Goal: Transaction & Acquisition: Book appointment/travel/reservation

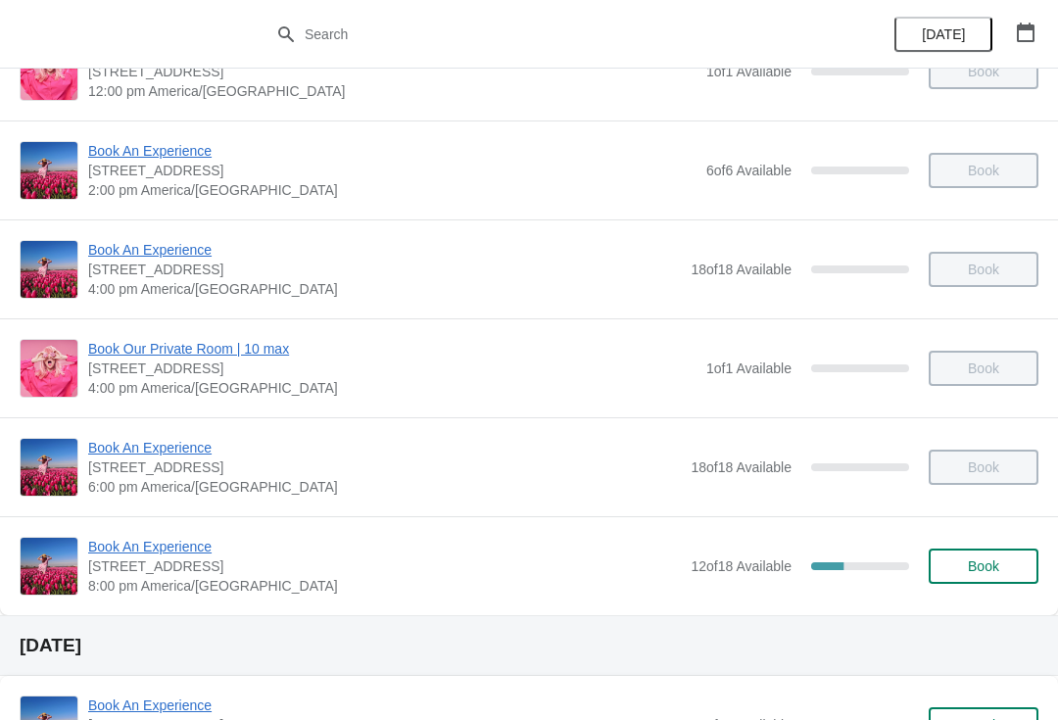
scroll to position [433, 0]
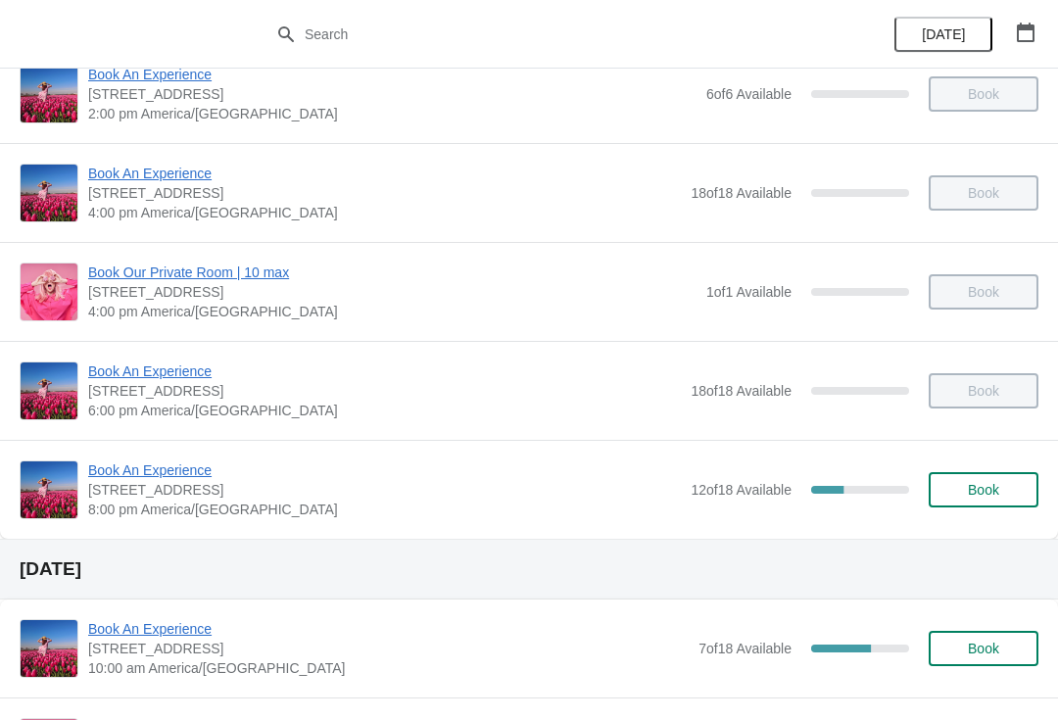
click at [156, 362] on span "Book An Experience" at bounding box center [384, 371] width 592 height 20
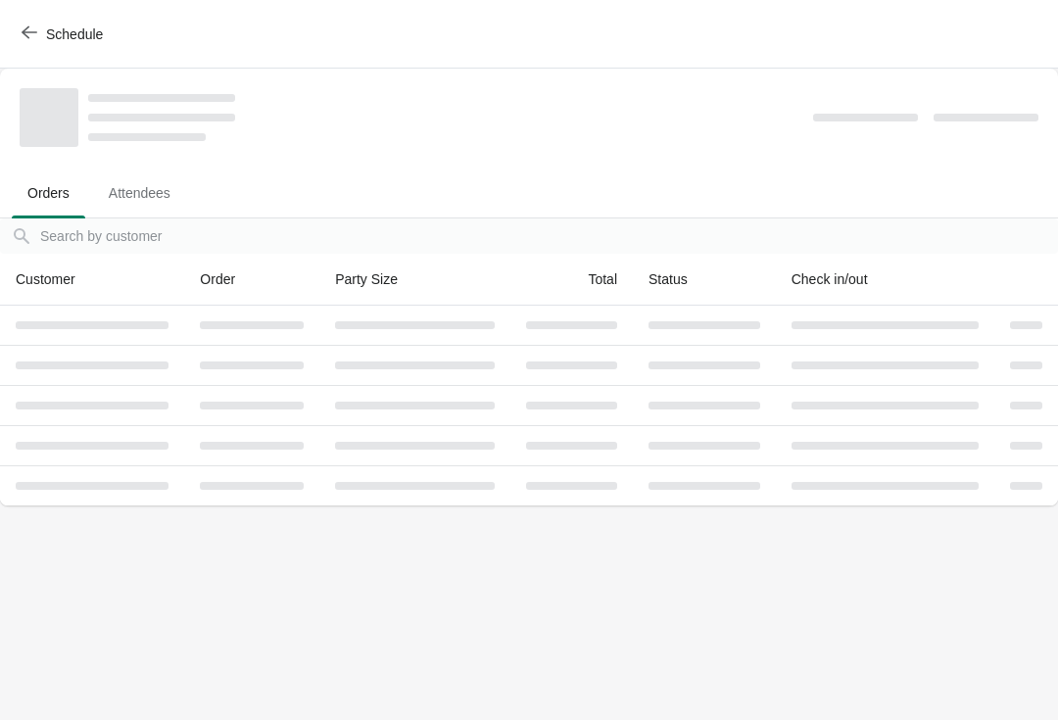
scroll to position [0, 0]
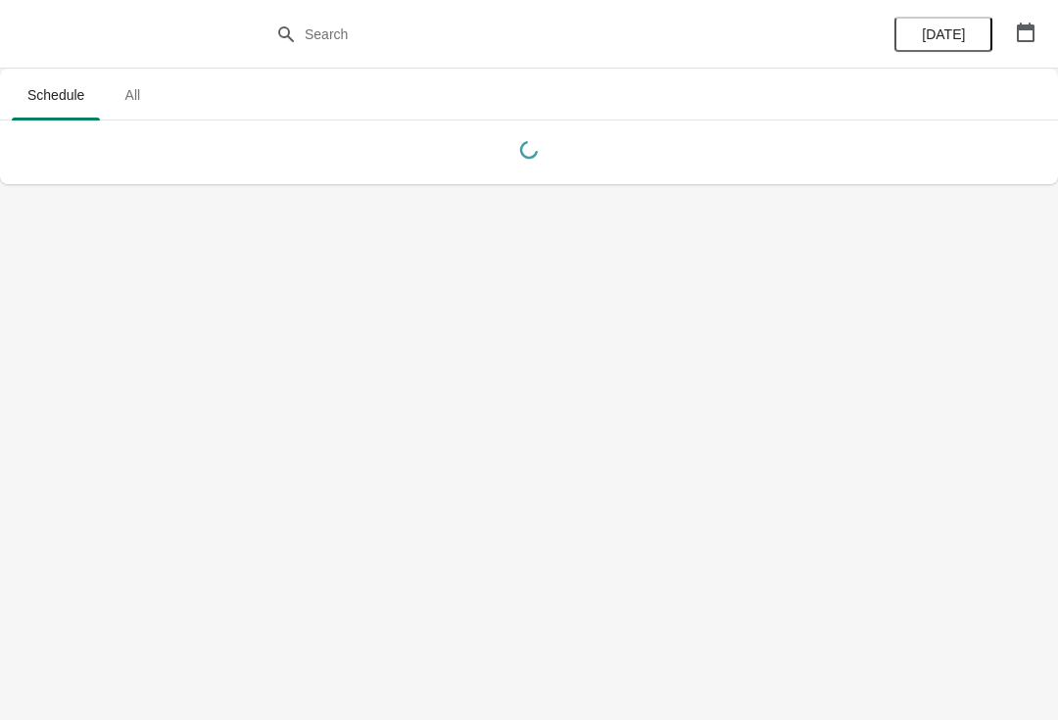
click at [1017, 33] on icon "button" at bounding box center [1026, 33] width 18 height 20
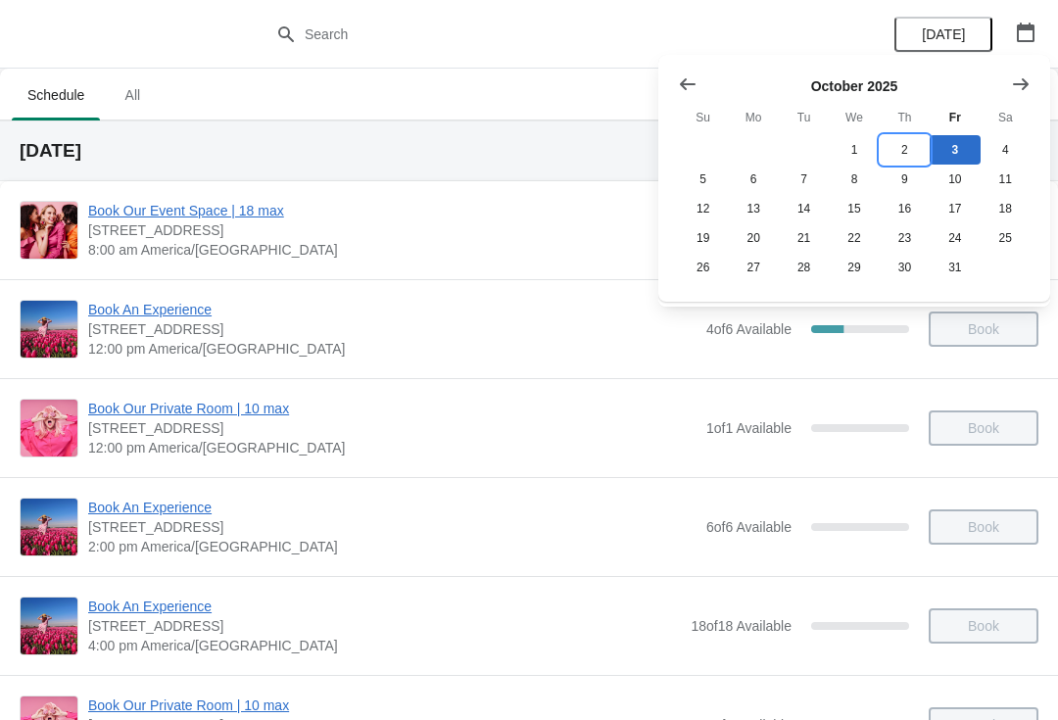
click at [898, 143] on button "2" at bounding box center [904, 149] width 50 height 29
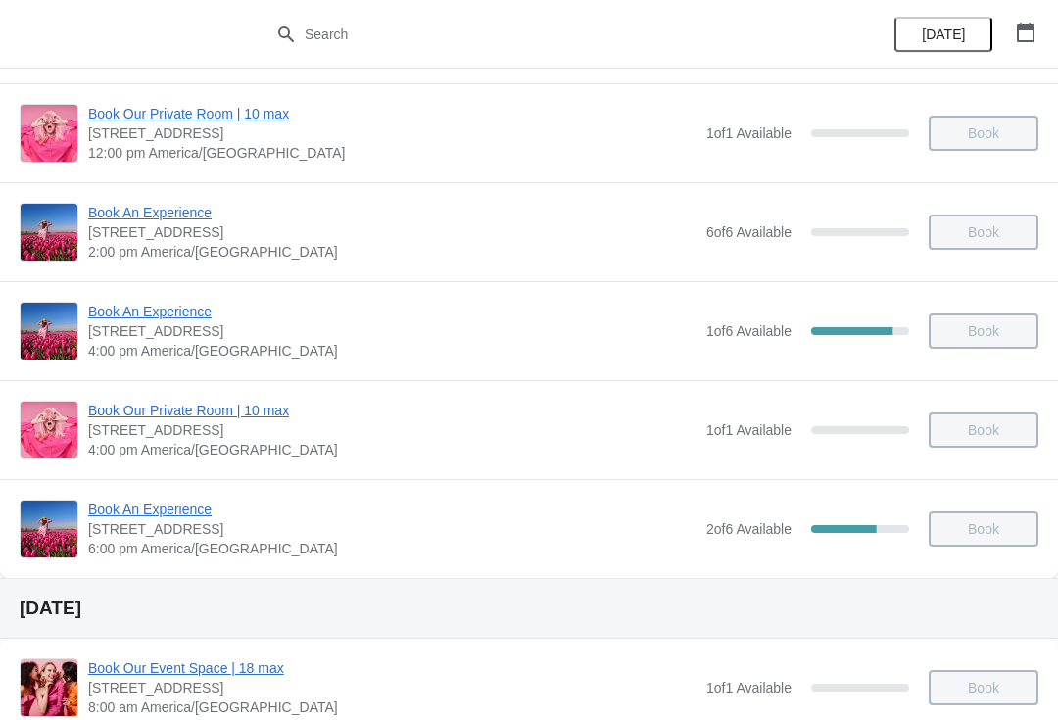
scroll to position [300, 0]
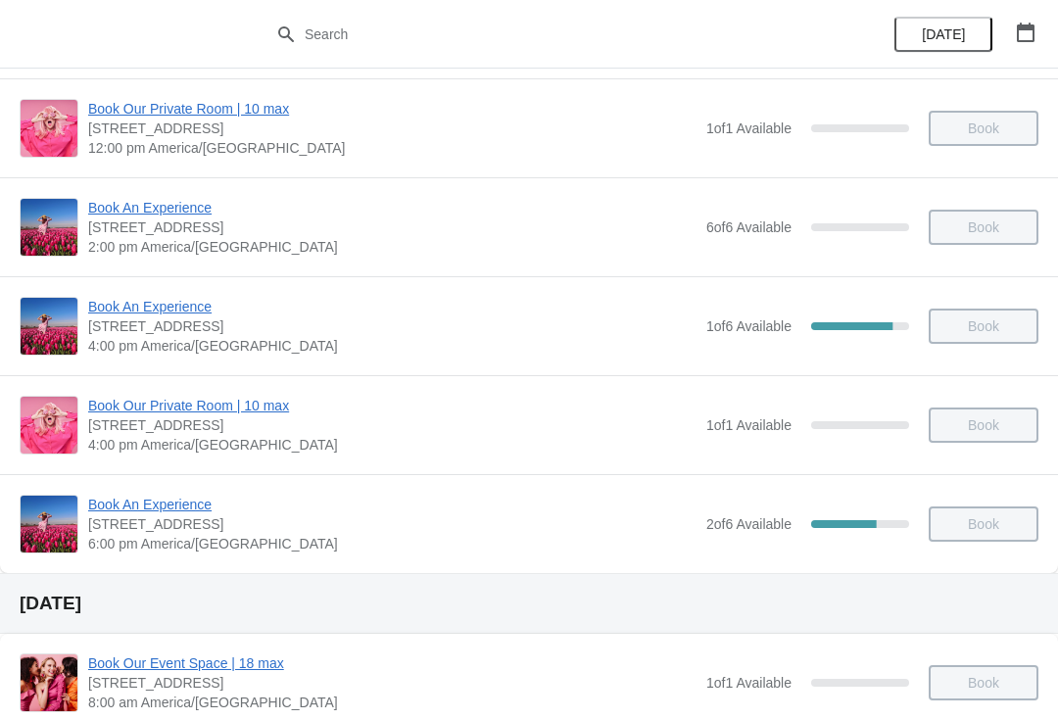
click at [165, 491] on div "Book An Experience 1815 North Milwaukee Avenue, Chicago, IL, USA 6:00 pm Americ…" at bounding box center [529, 523] width 1058 height 99
click at [174, 499] on span "Book An Experience" at bounding box center [392, 505] width 608 height 20
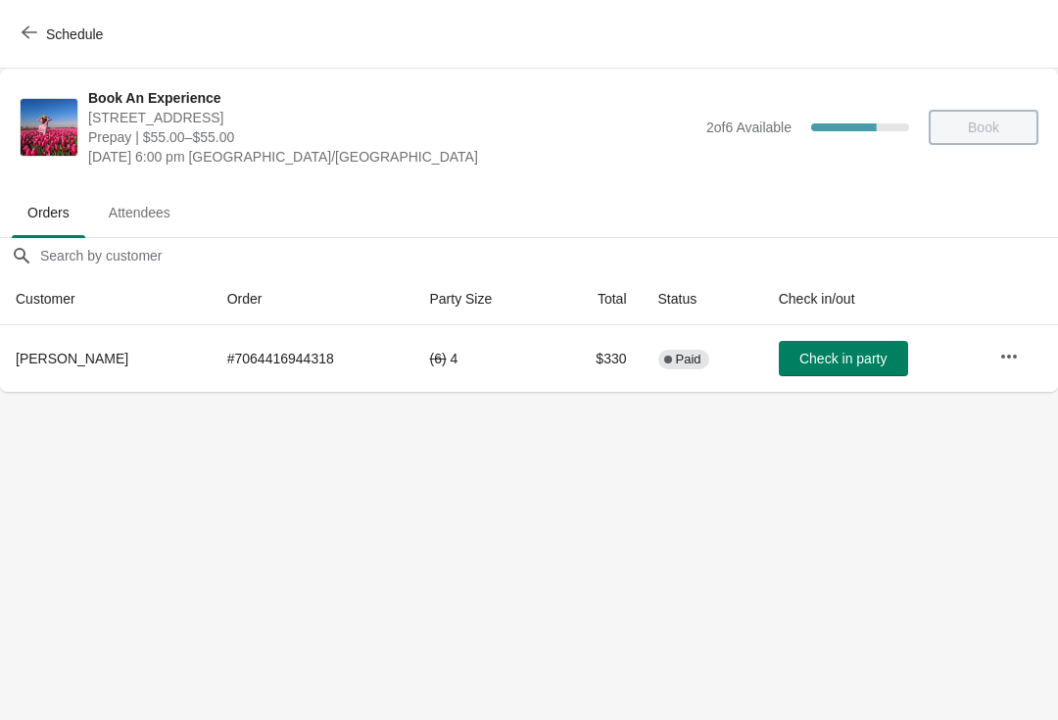
click at [68, 21] on button "Schedule" at bounding box center [64, 34] width 109 height 35
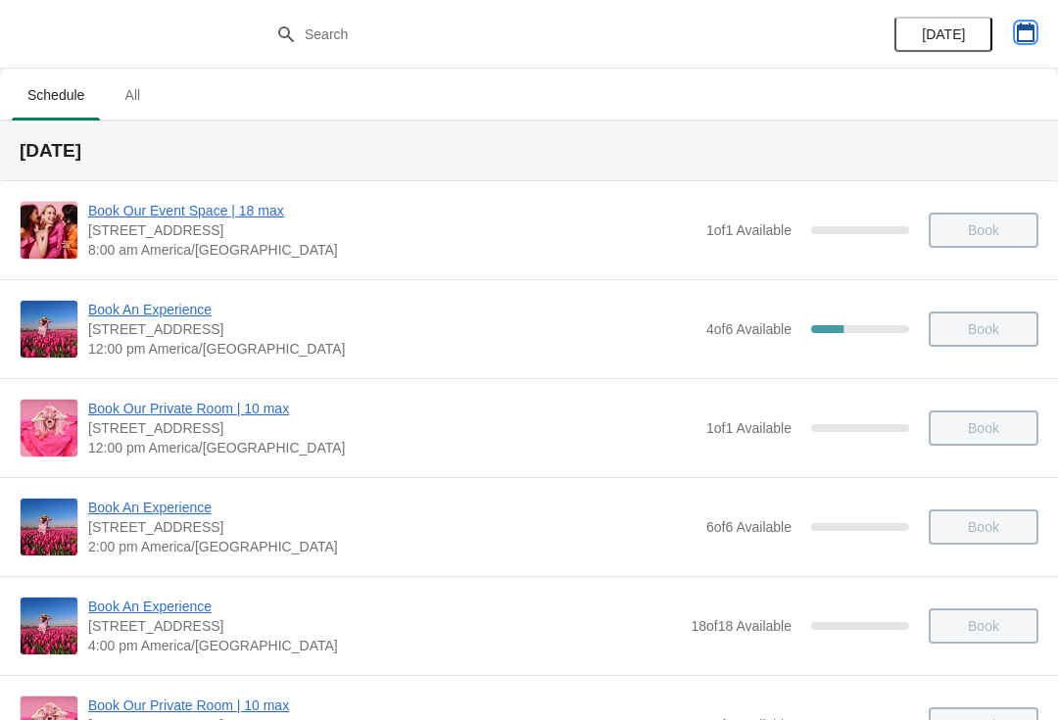
click at [1020, 37] on icon "button" at bounding box center [1026, 33] width 20 height 20
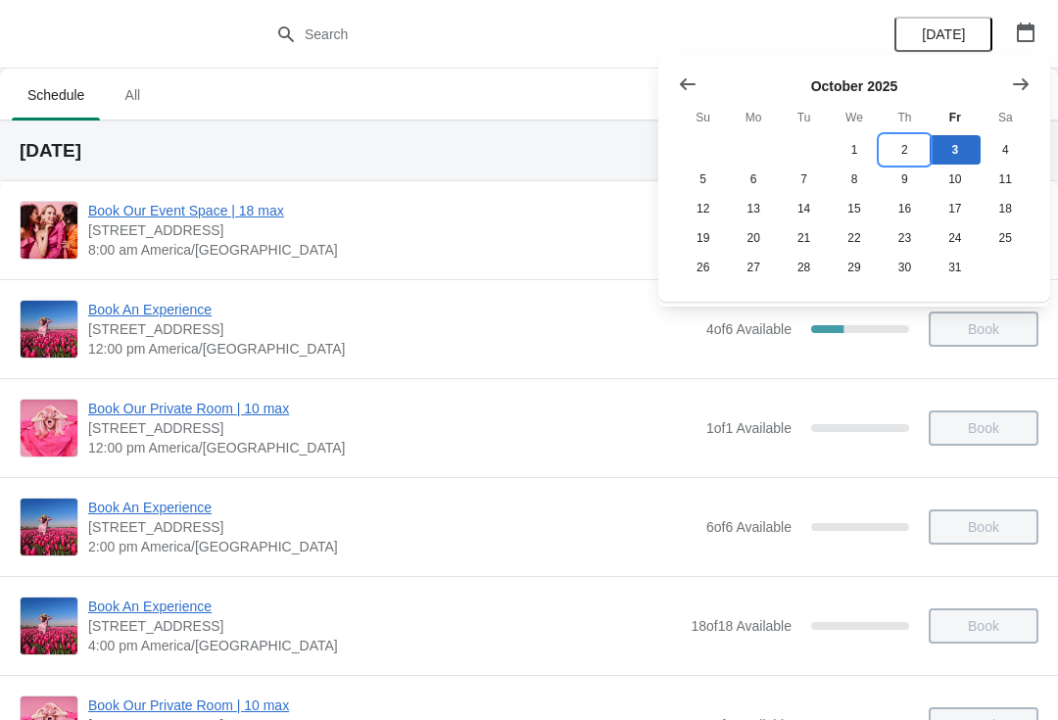
click at [906, 149] on button "2" at bounding box center [904, 149] width 50 height 29
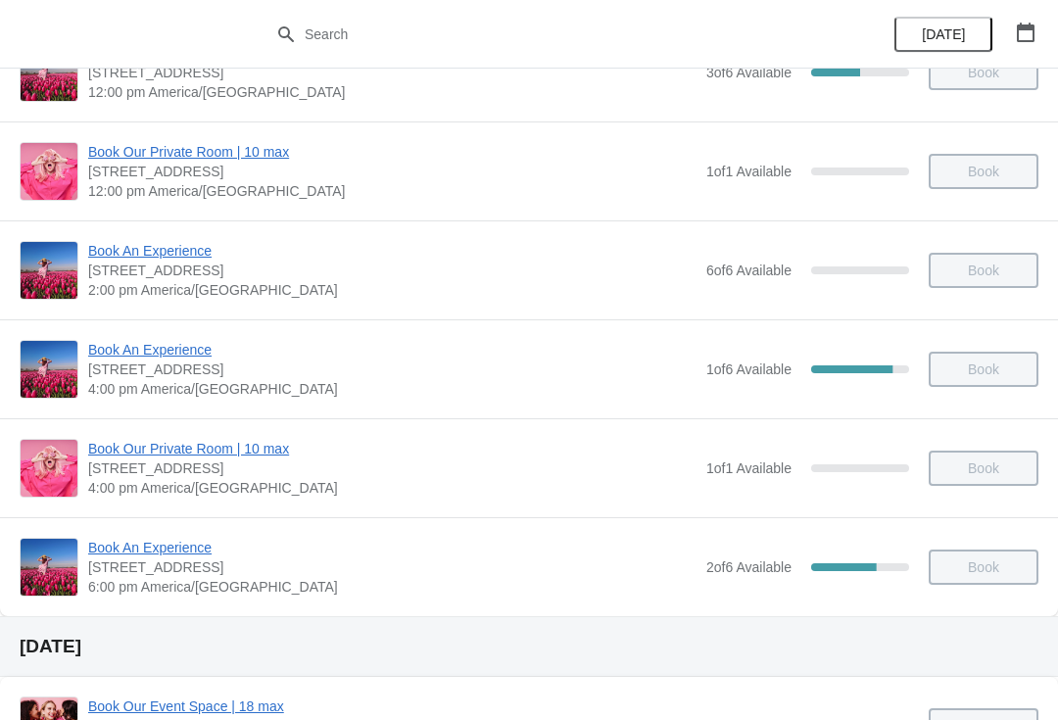
scroll to position [258, 0]
click at [141, 340] on span "Book An Experience" at bounding box center [392, 349] width 608 height 20
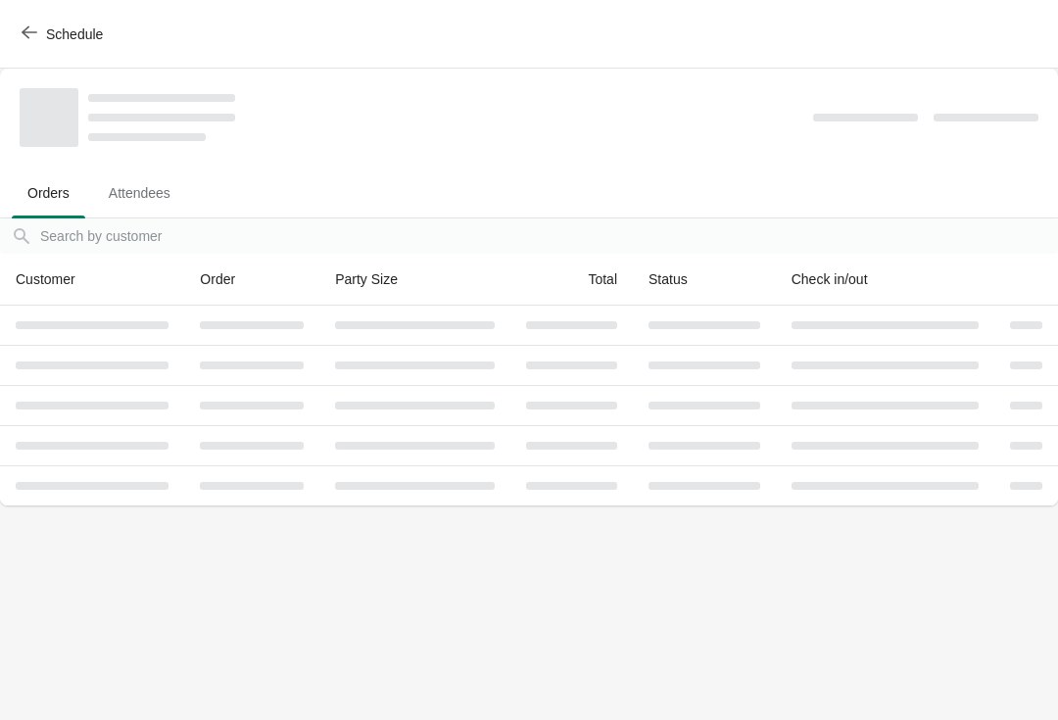
scroll to position [0, 0]
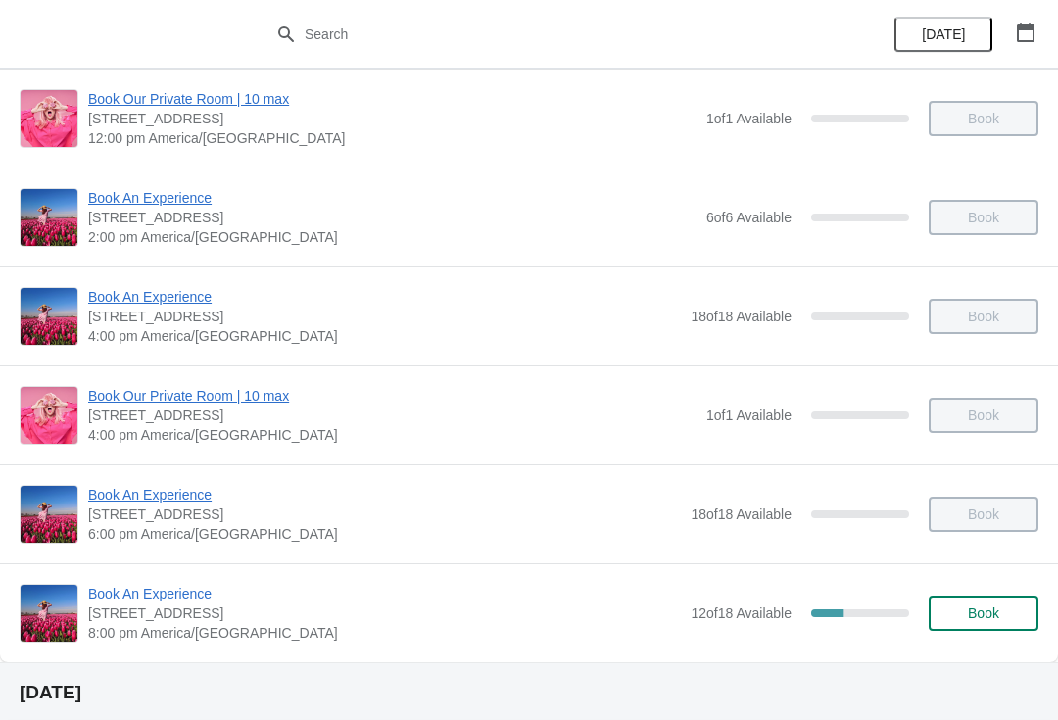
scroll to position [446, 0]
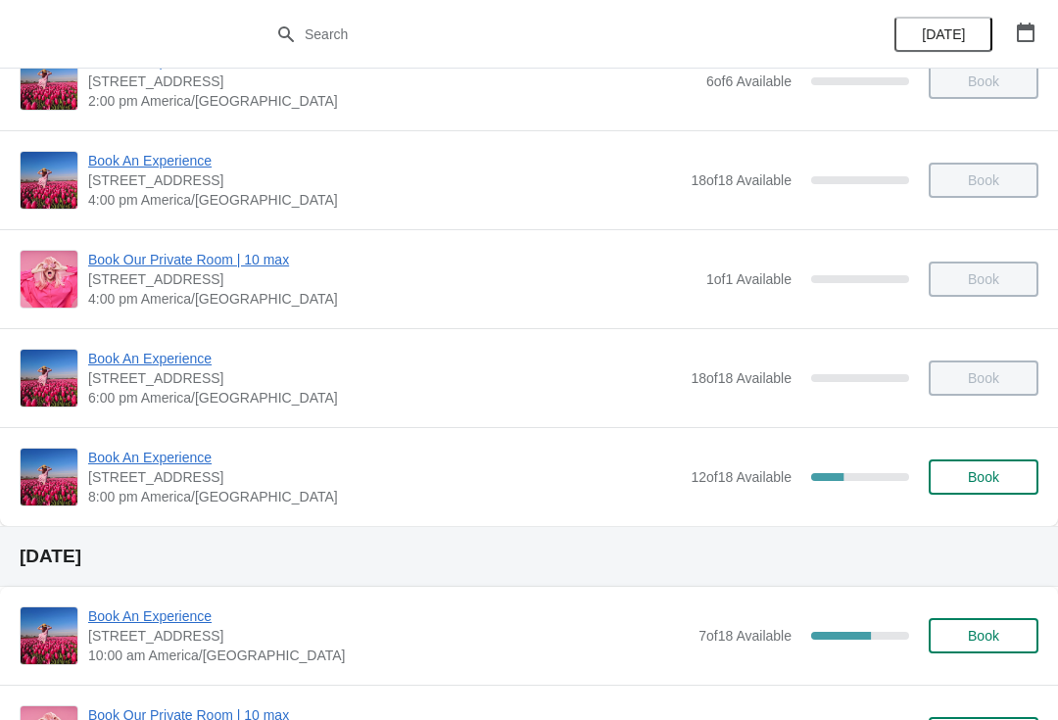
click at [1035, 20] on button "button" at bounding box center [1025, 32] width 35 height 35
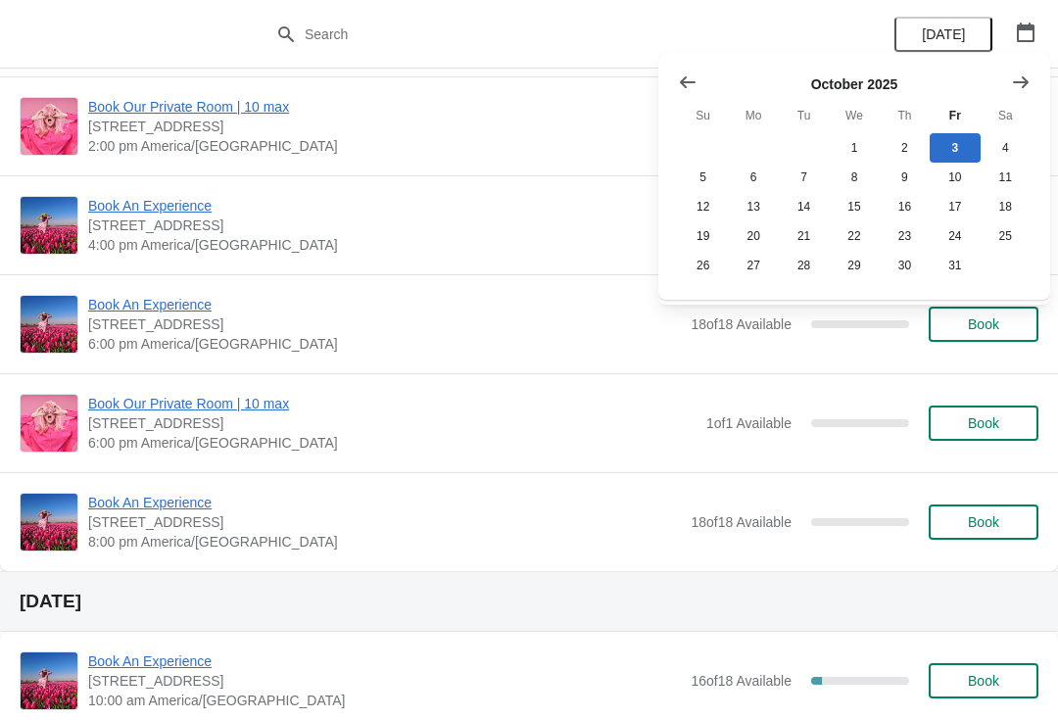
scroll to position [1348, 0]
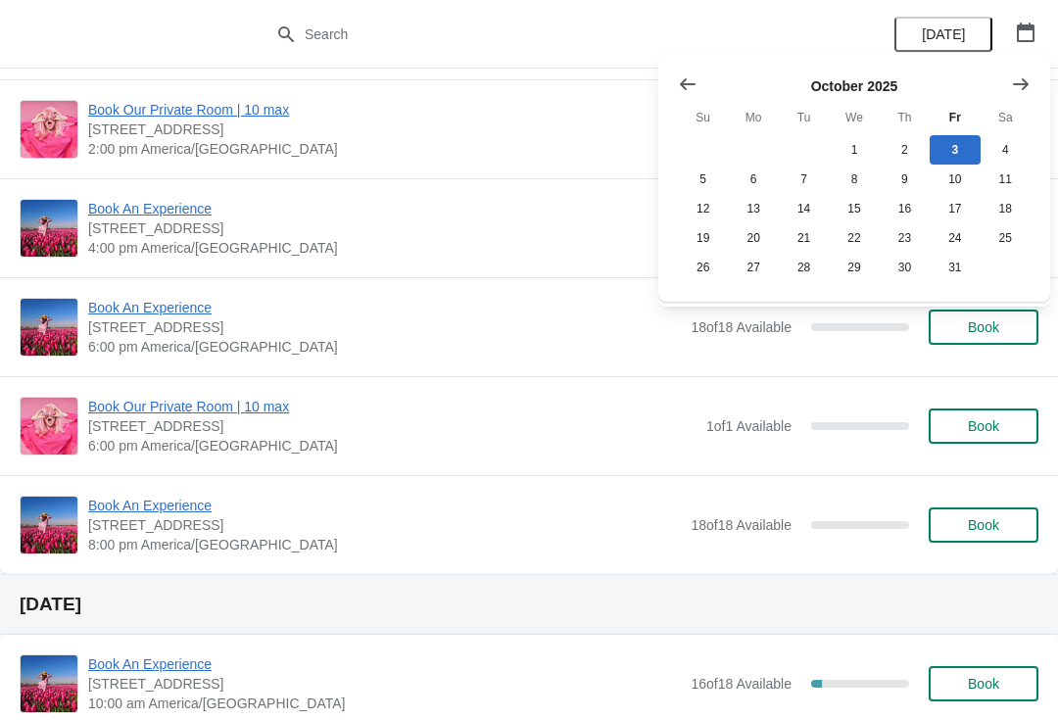
click at [953, 26] on span "[DATE]" at bounding box center [943, 34] width 43 height 16
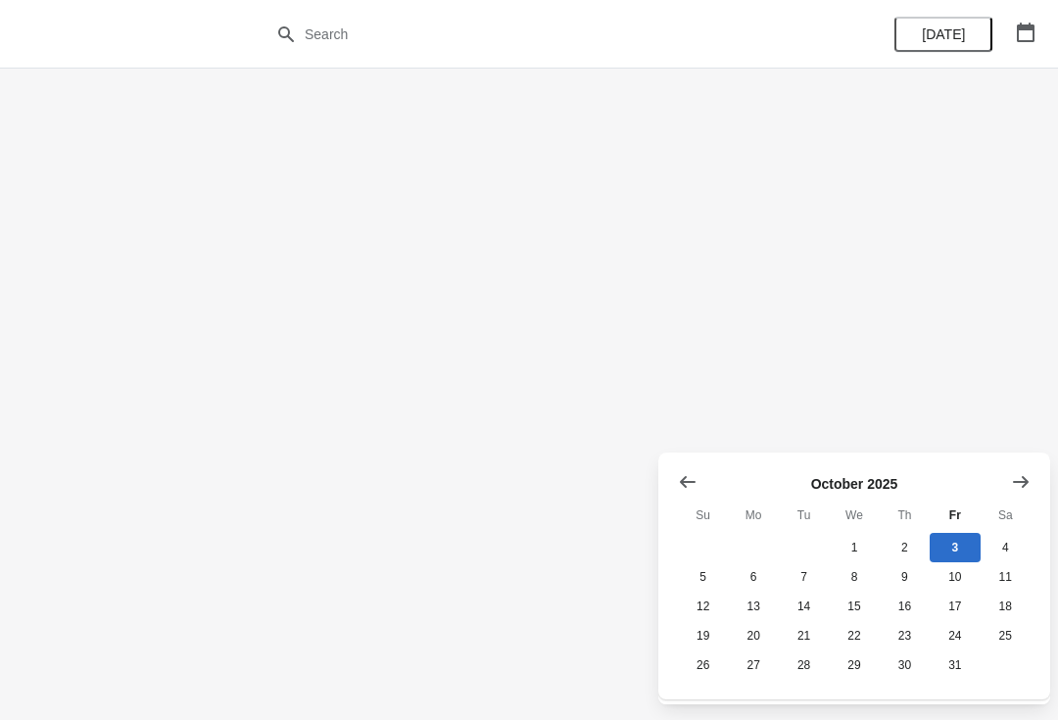
scroll to position [0, 0]
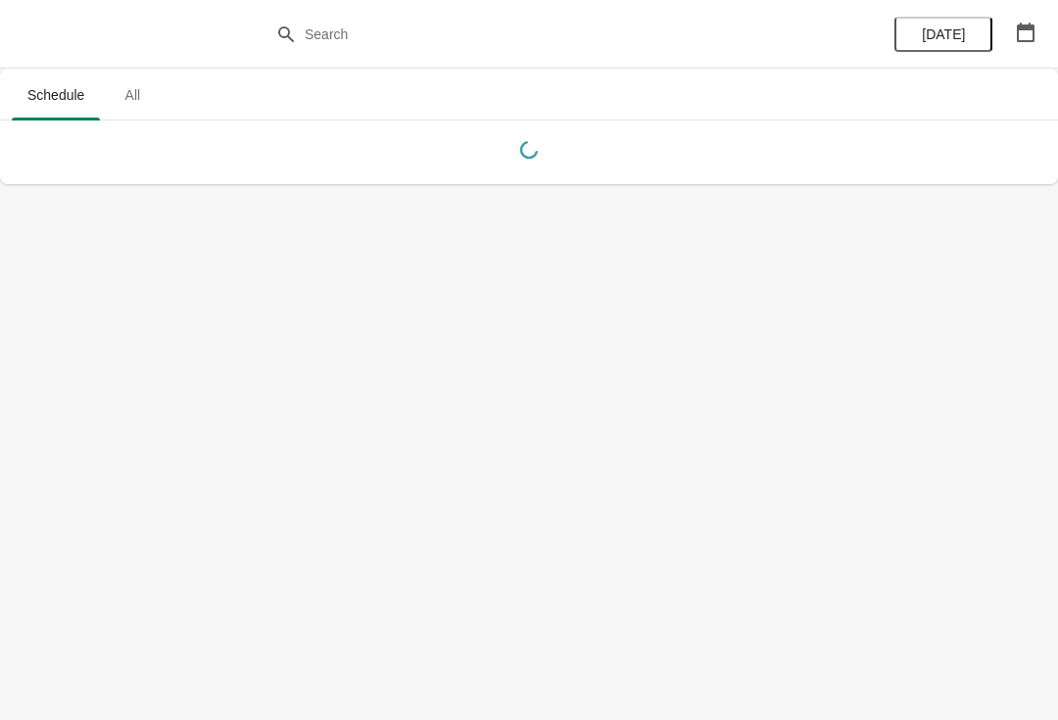
click at [1015, 20] on button "button" at bounding box center [1025, 32] width 35 height 35
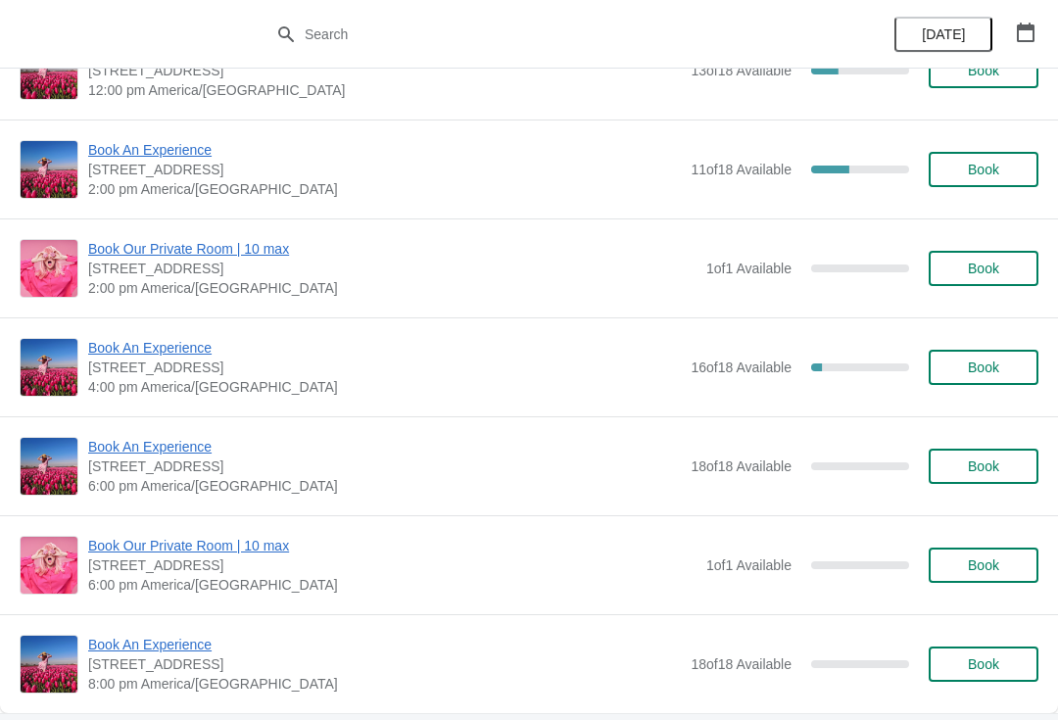
scroll to position [356, 0]
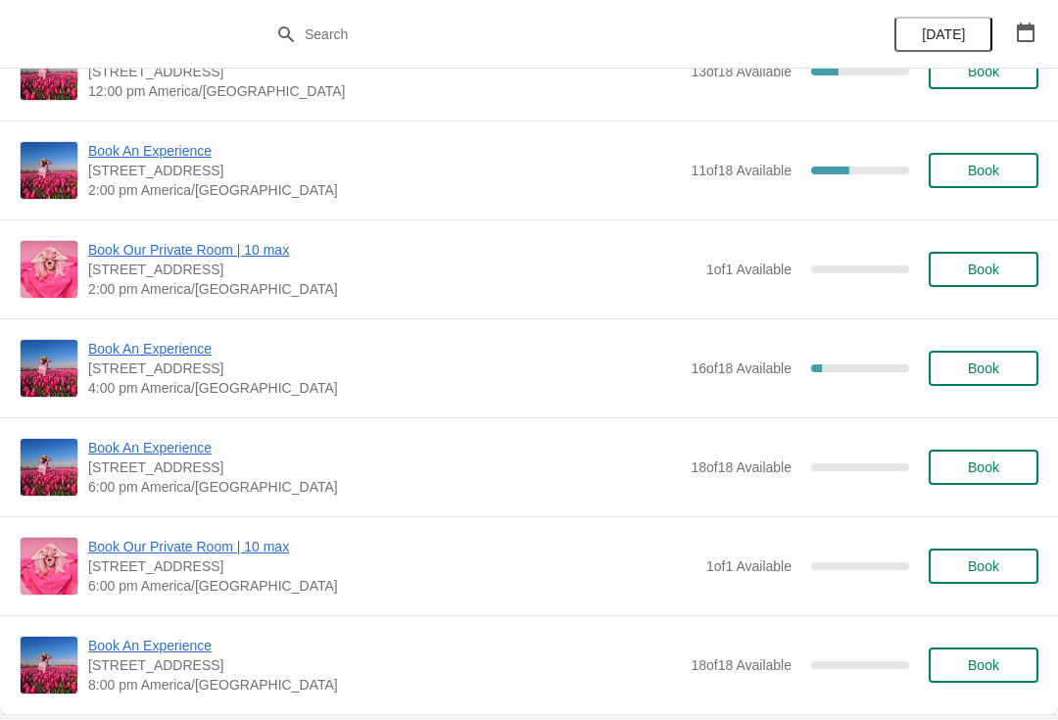
click at [170, 333] on div "Book An Experience 1815 North Milwaukee Avenue, Chicago, IL, USA 4:00 pm Americ…" at bounding box center [529, 367] width 1058 height 99
click at [128, 356] on span "Book An Experience" at bounding box center [384, 349] width 592 height 20
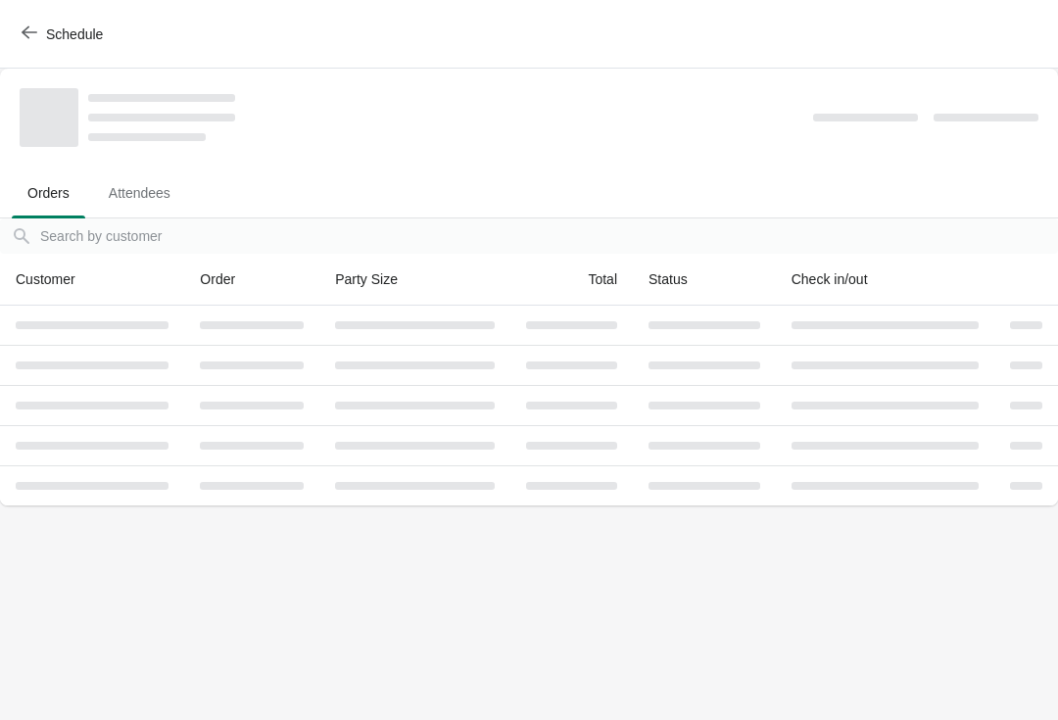
scroll to position [0, 0]
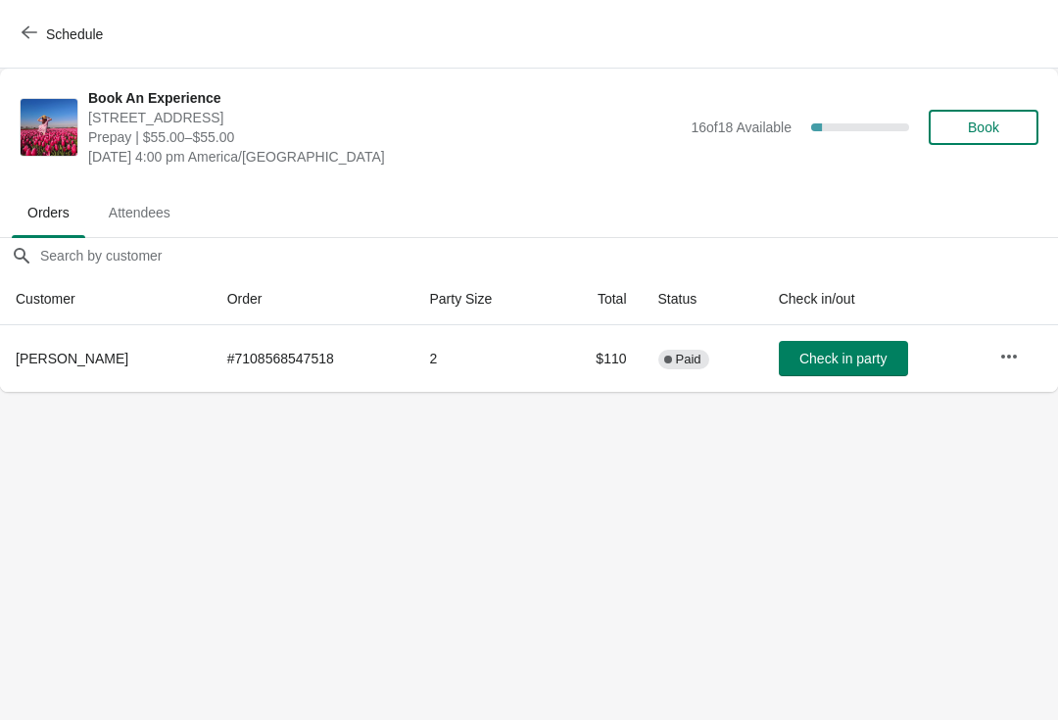
click at [77, 38] on span "Schedule" at bounding box center [74, 34] width 57 height 16
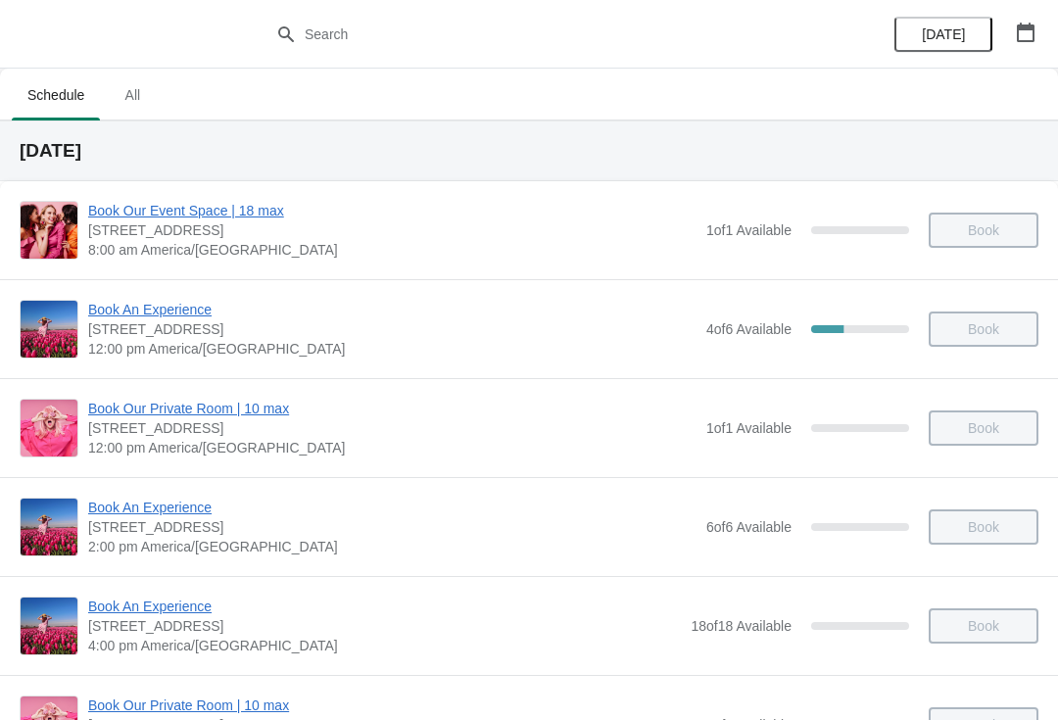
click at [1039, 36] on button "button" at bounding box center [1025, 32] width 35 height 35
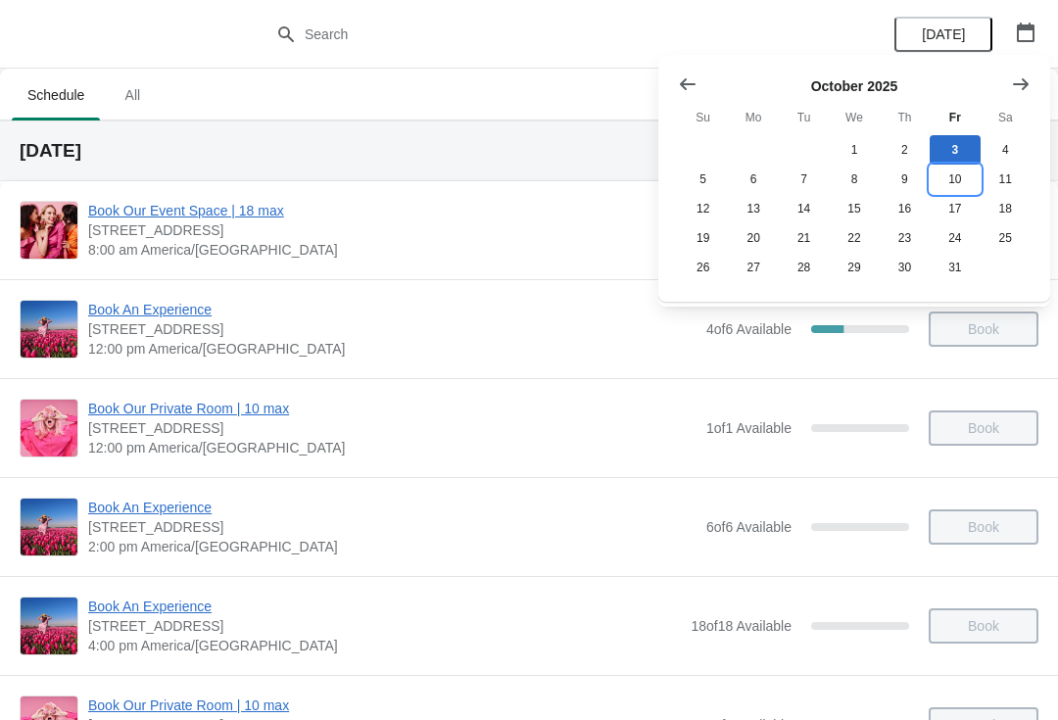
click at [958, 185] on button "10" at bounding box center [954, 179] width 50 height 29
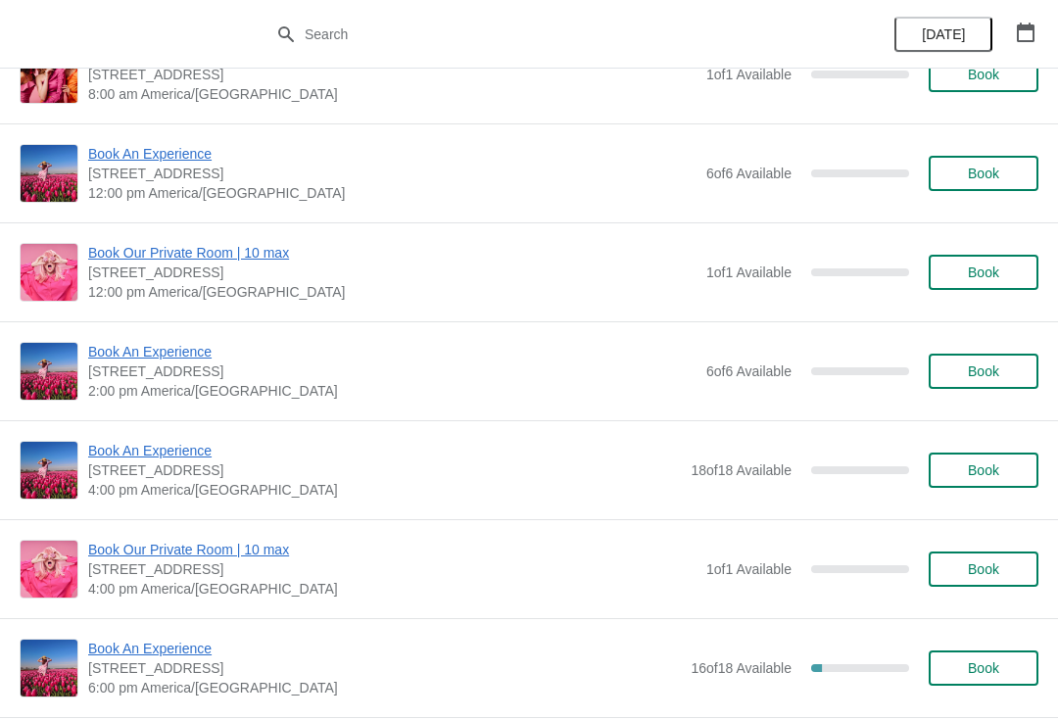
scroll to position [504, 0]
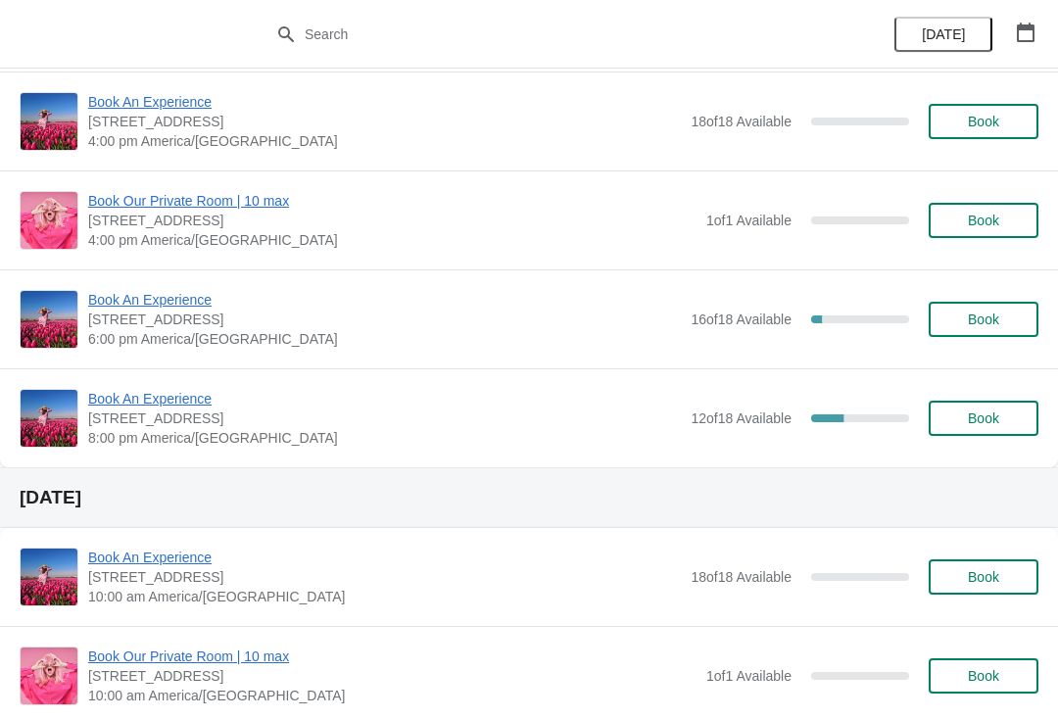
click at [133, 393] on span "Book An Experience" at bounding box center [384, 399] width 592 height 20
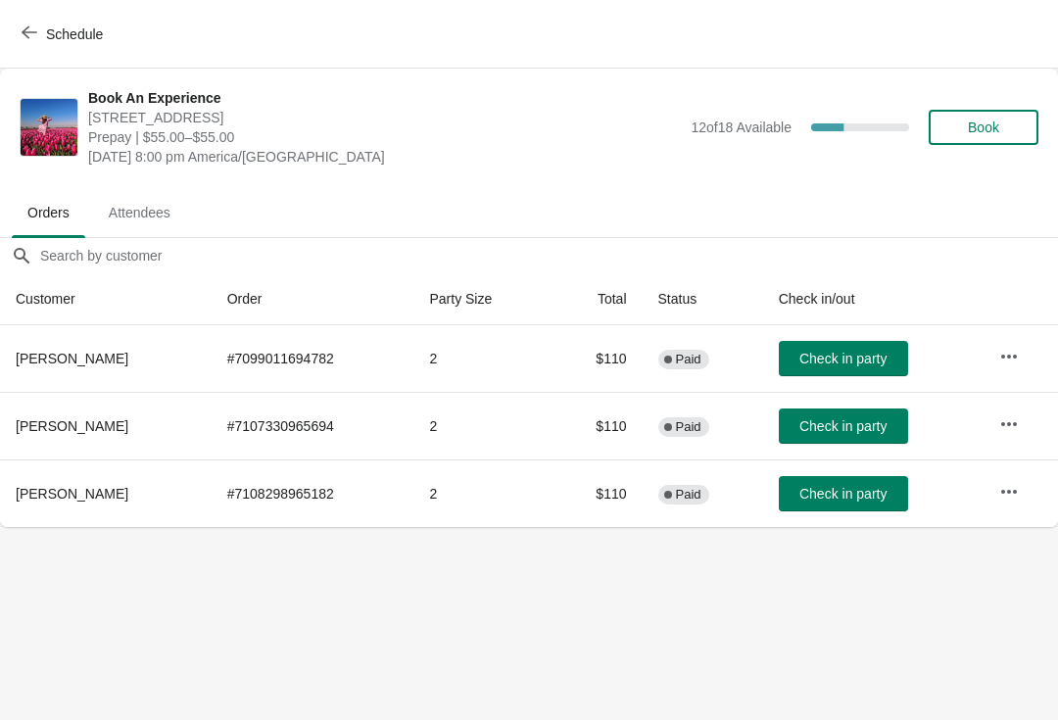
click at [1007, 355] on icon "button" at bounding box center [1009, 357] width 20 height 20
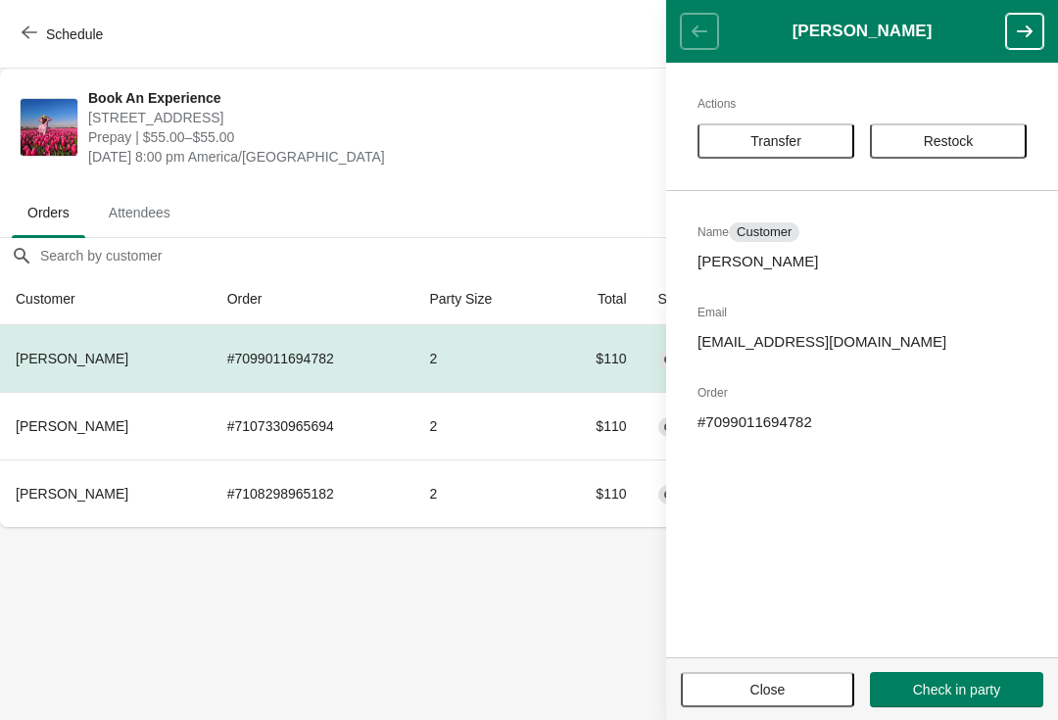
click at [791, 149] on span "Transfer" at bounding box center [775, 141] width 51 height 16
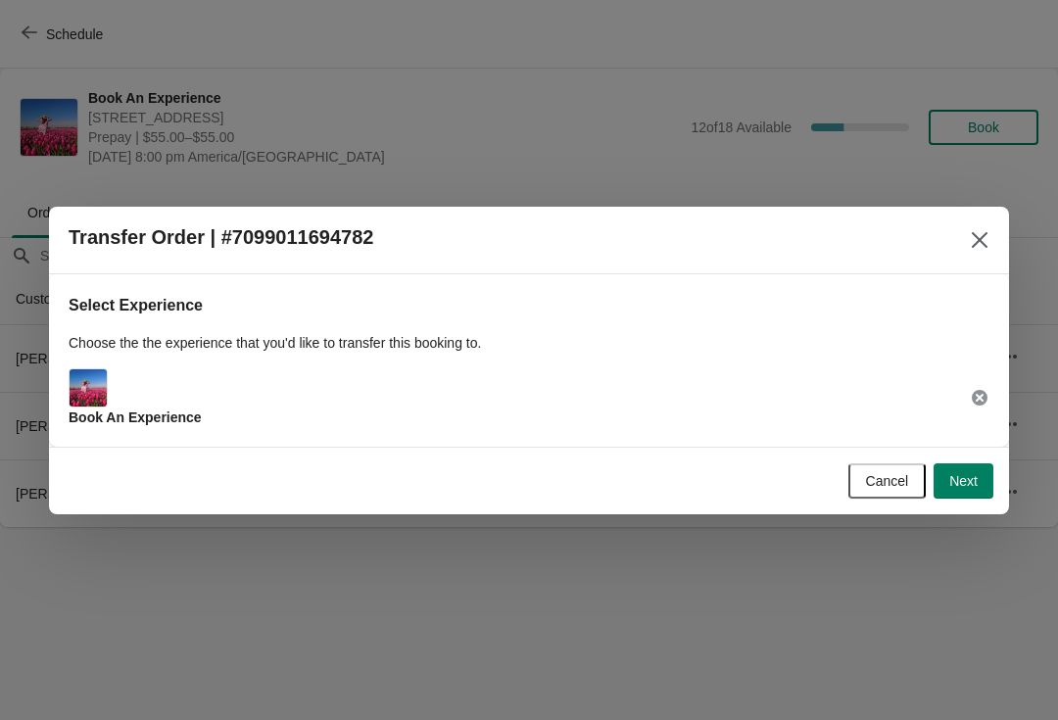
click at [987, 490] on button "Next" at bounding box center [963, 480] width 60 height 35
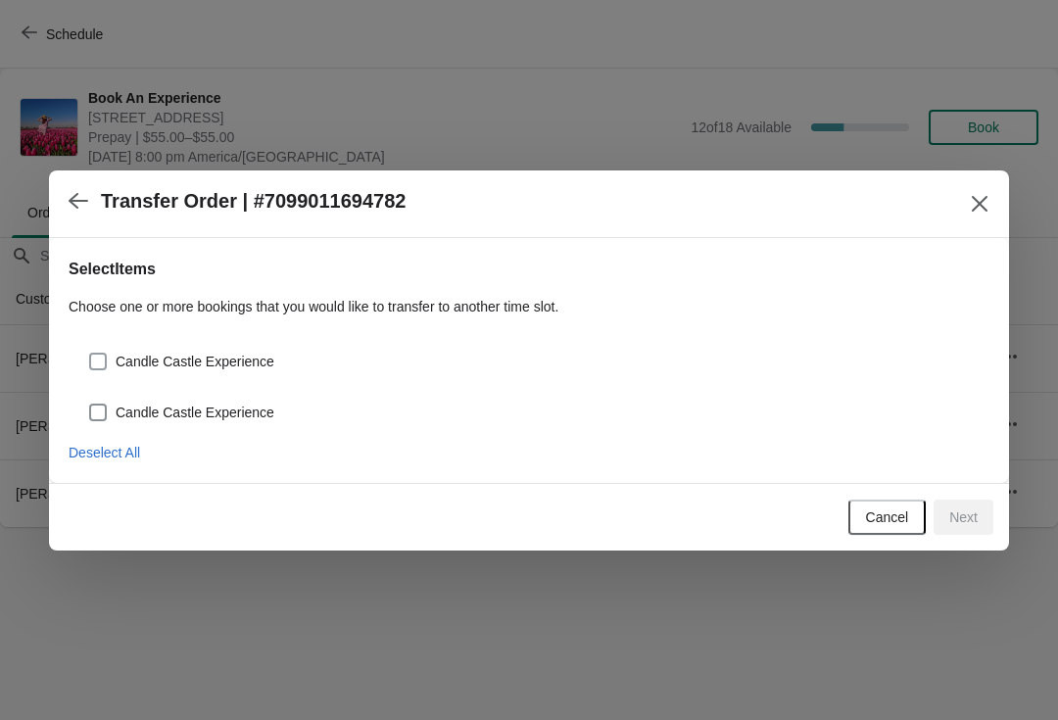
click at [206, 419] on span "Candle Castle Experience" at bounding box center [195, 412] width 159 height 20
click at [90, 404] on input "Candle Castle Experience" at bounding box center [89, 403] width 1 height 1
checkbox input "true"
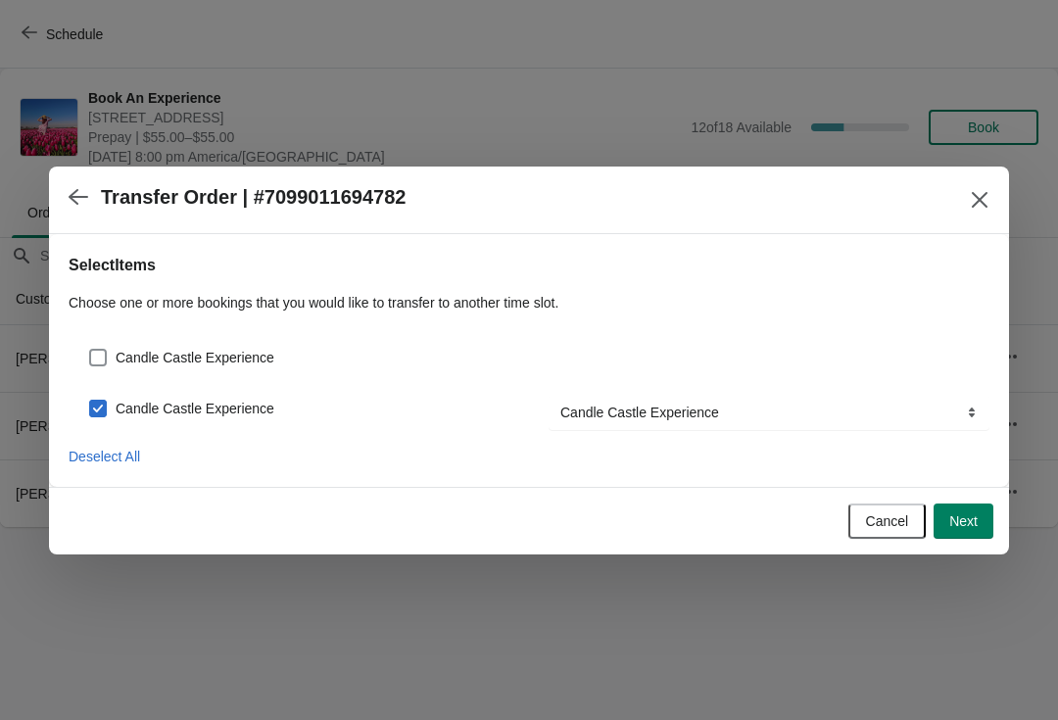
click at [131, 363] on span "Candle Castle Experience" at bounding box center [195, 358] width 159 height 20
click at [90, 350] on input "Candle Castle Experience" at bounding box center [89, 349] width 1 height 1
checkbox input "true"
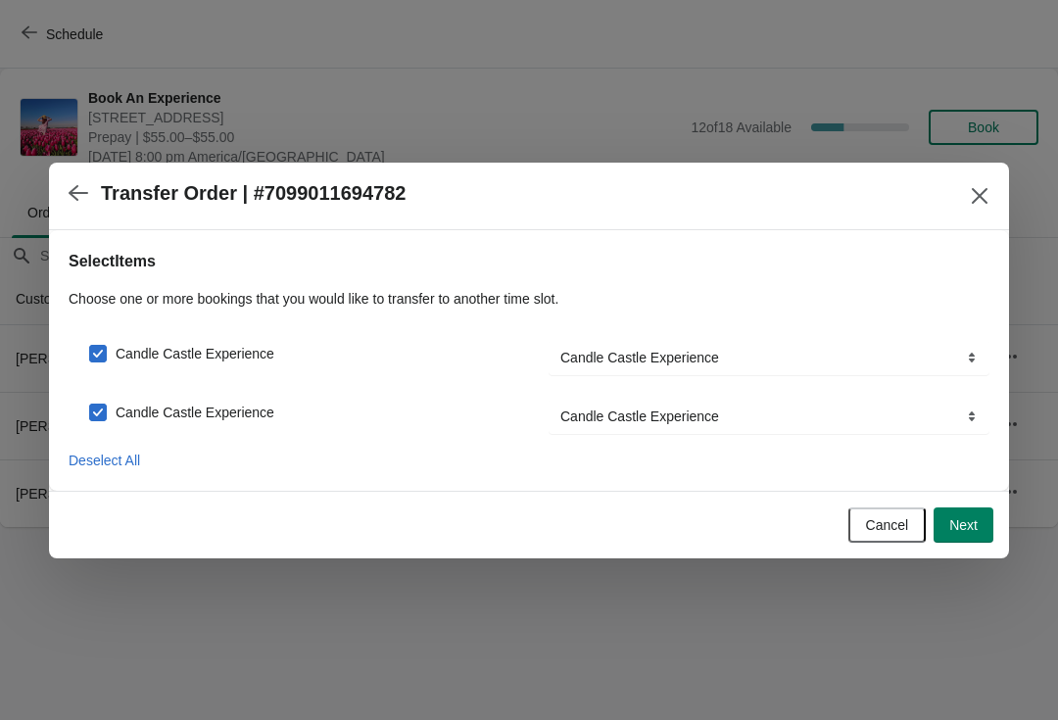
click at [970, 531] on span "Next" at bounding box center [963, 525] width 28 height 16
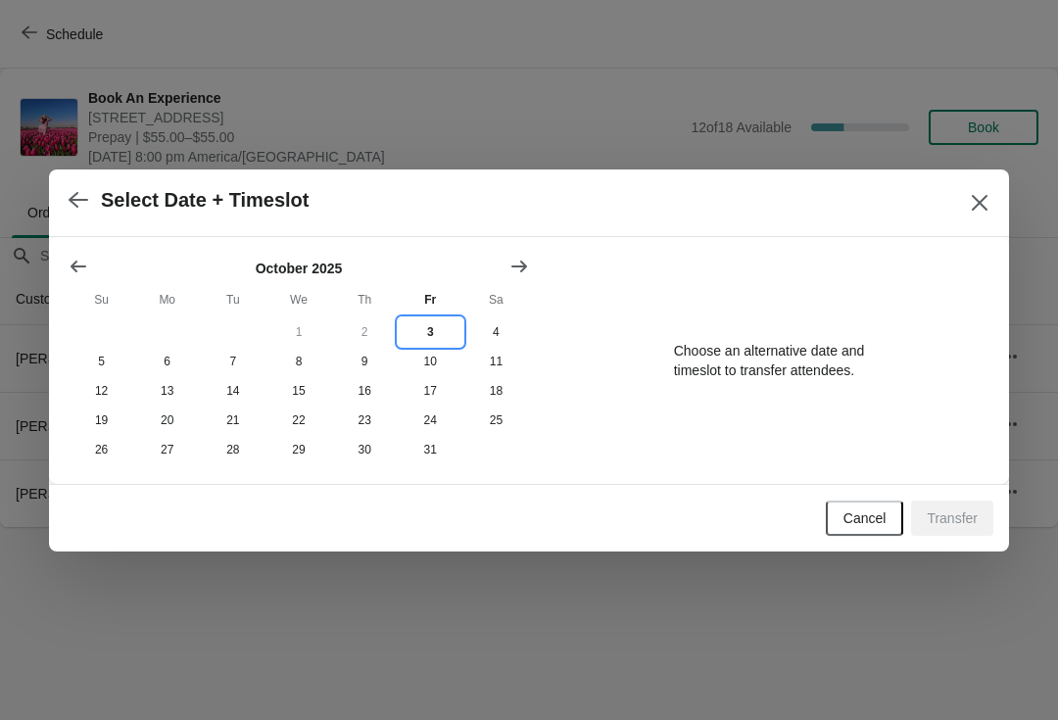
click at [452, 326] on button "3" at bounding box center [431, 331] width 66 height 29
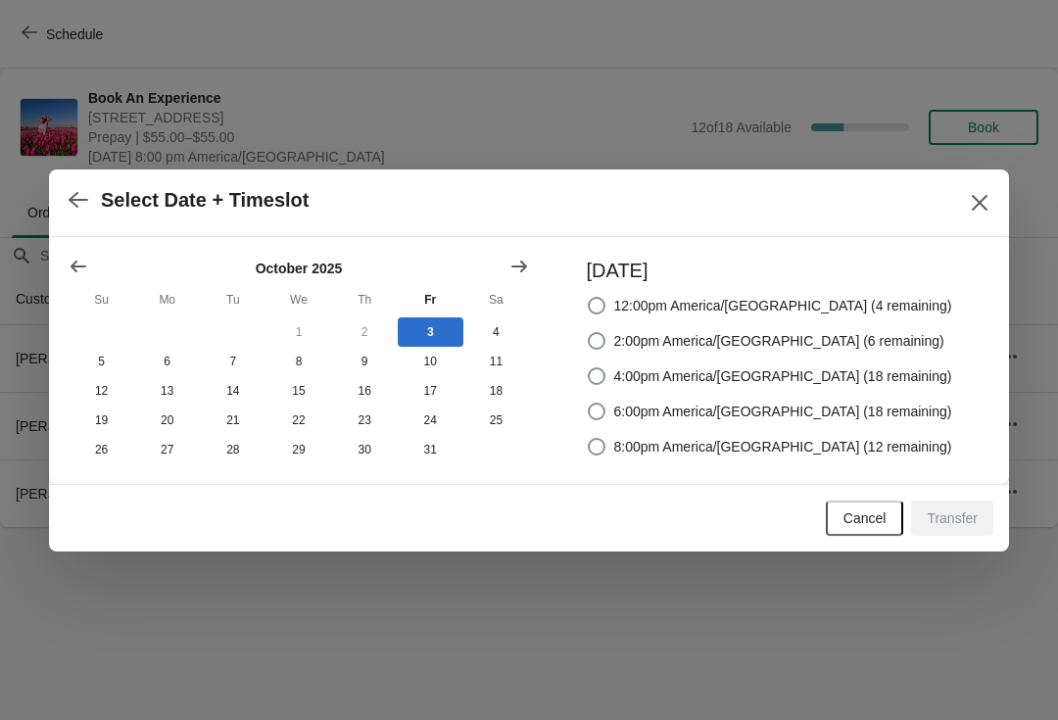
click at [843, 450] on span "8:00pm America/Chicago (12 remaining)" at bounding box center [783, 447] width 338 height 20
click at [589, 439] on input "8:00pm America/Chicago (12 remaining)" at bounding box center [588, 438] width 1 height 1
radio input "true"
click at [965, 534] on button "Transfer" at bounding box center [952, 517] width 82 height 35
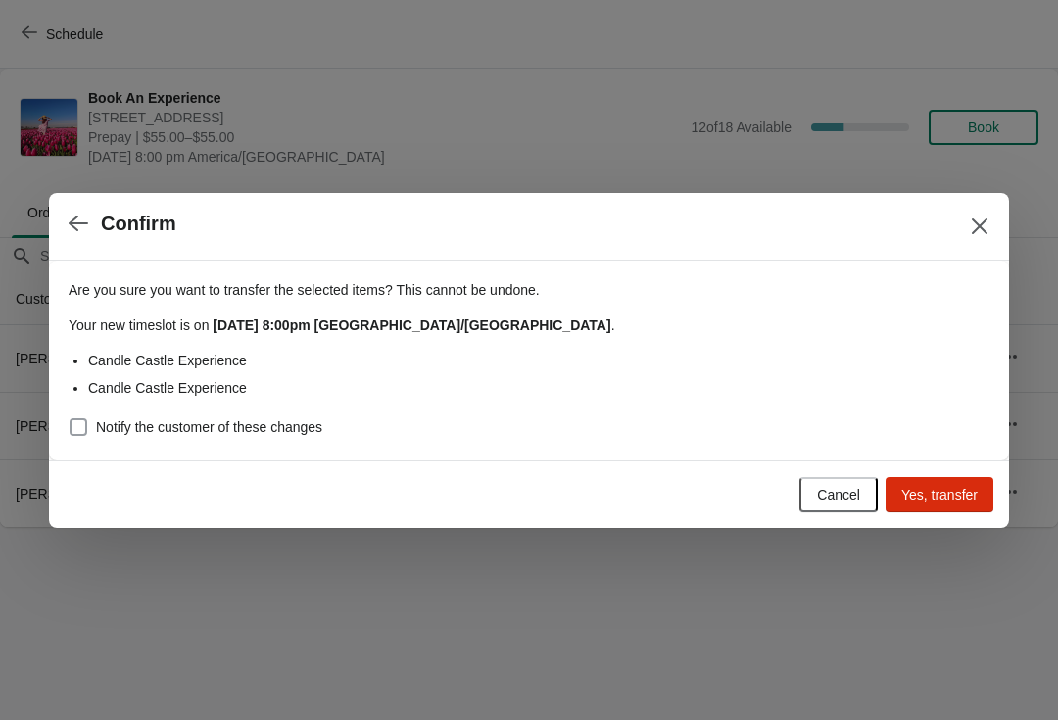
click at [81, 418] on span at bounding box center [79, 427] width 18 height 18
click at [71, 418] on input "Notify the customer of these changes" at bounding box center [70, 418] width 1 height 1
click at [85, 428] on span at bounding box center [79, 427] width 18 height 18
click at [71, 419] on input "Notify the customer of these changes" at bounding box center [70, 418] width 1 height 1
checkbox input "false"
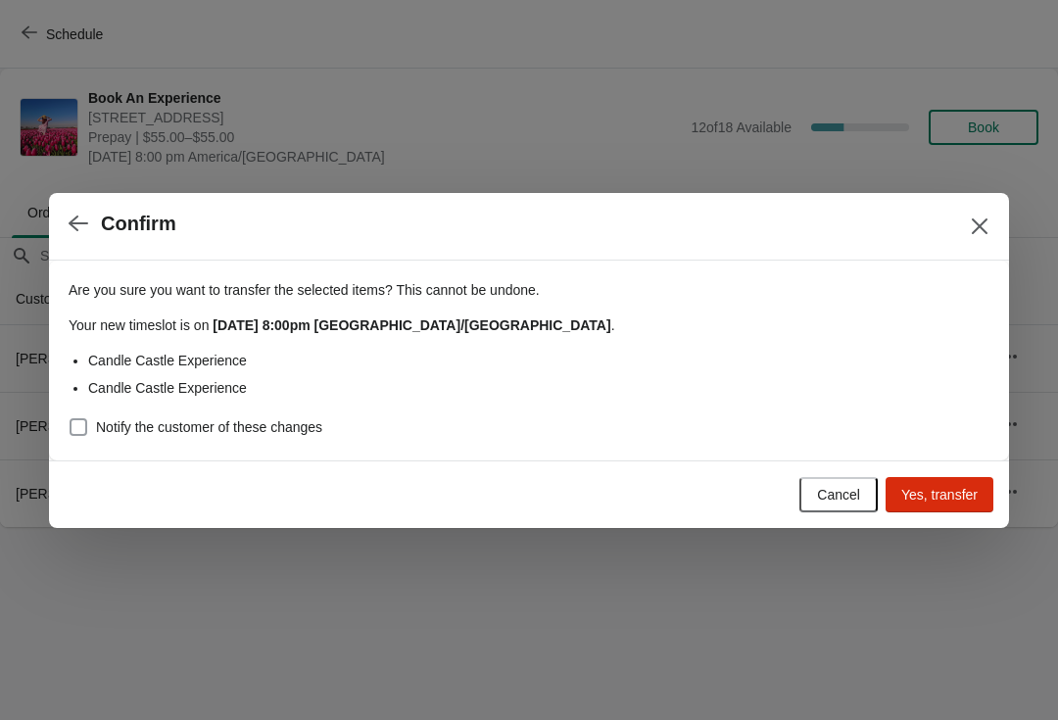
click at [951, 496] on span "Yes, transfer" at bounding box center [939, 495] width 76 height 16
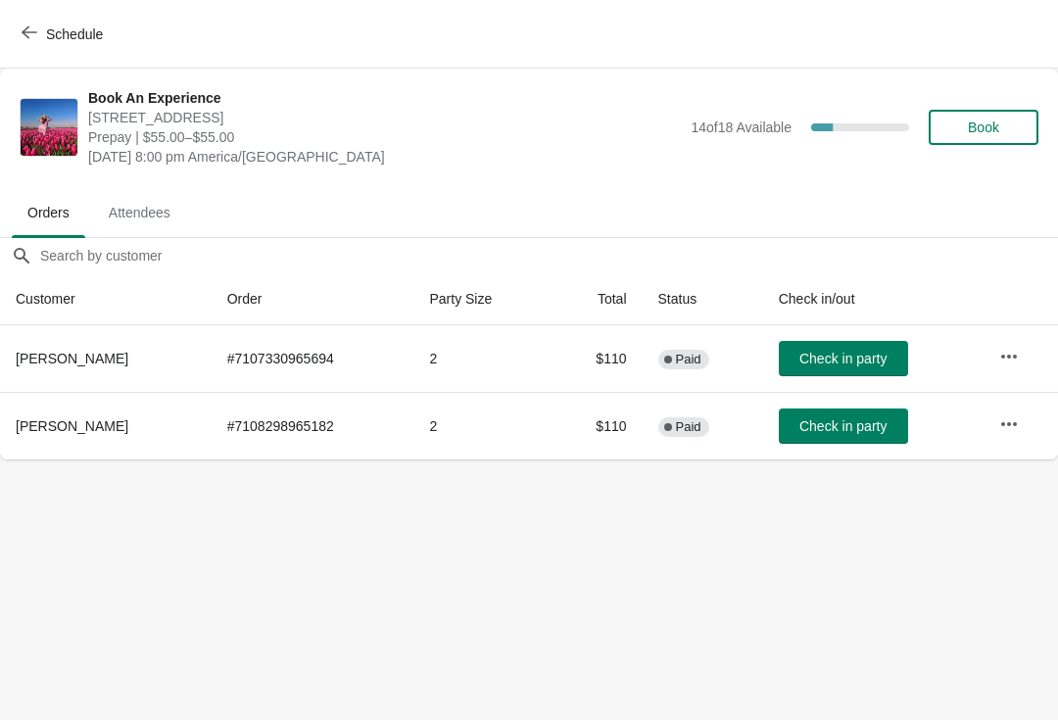
click at [72, 23] on button "Schedule" at bounding box center [64, 34] width 109 height 35
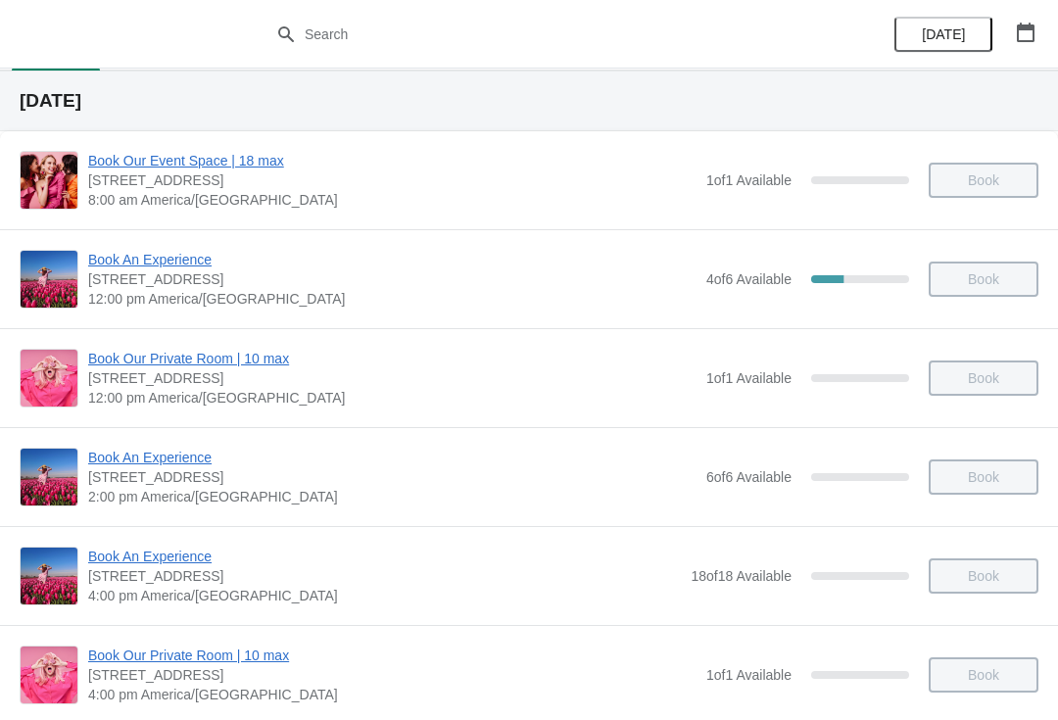
scroll to position [277, 0]
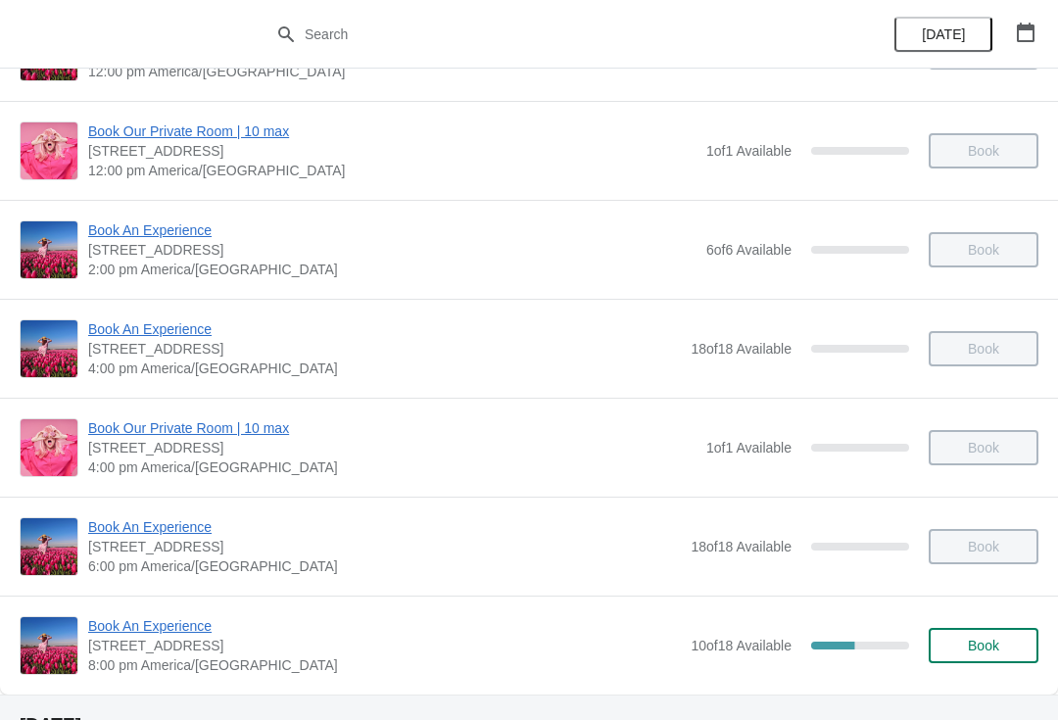
click at [152, 634] on span "Book An Experience" at bounding box center [384, 626] width 592 height 20
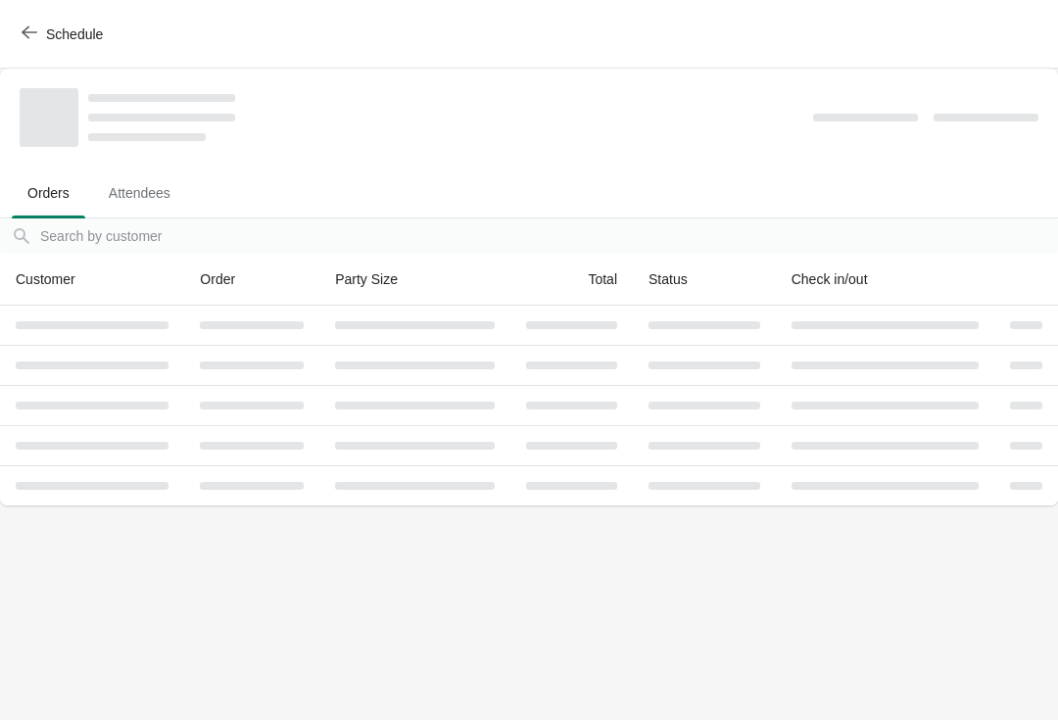
scroll to position [0, 0]
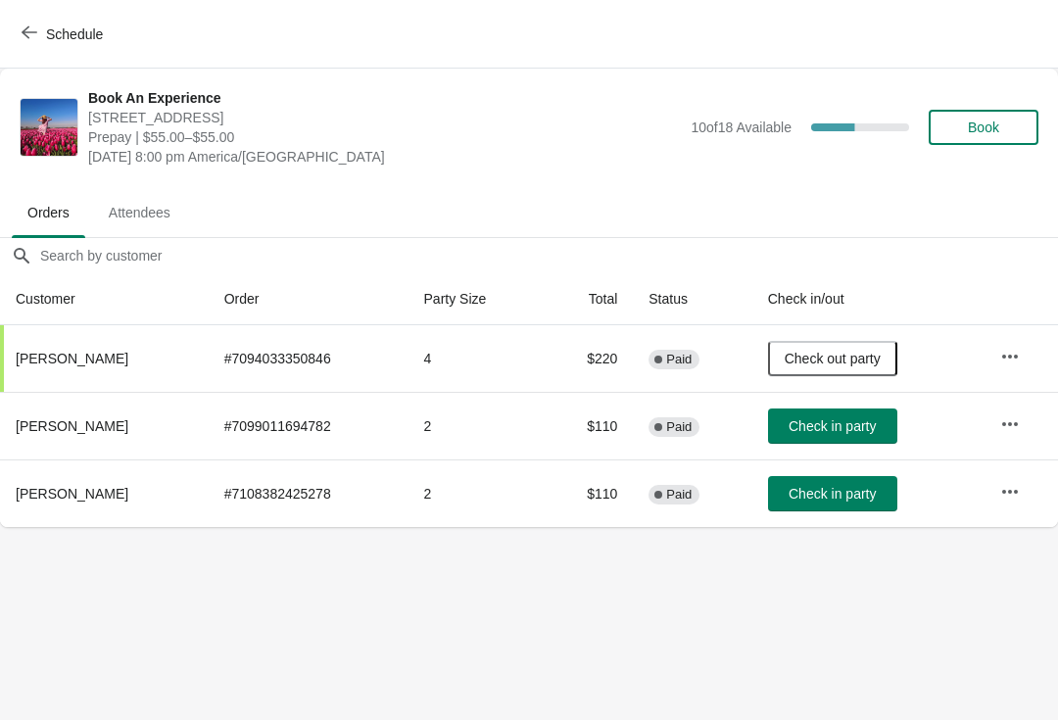
click at [845, 409] on button "Check in party" at bounding box center [832, 425] width 129 height 35
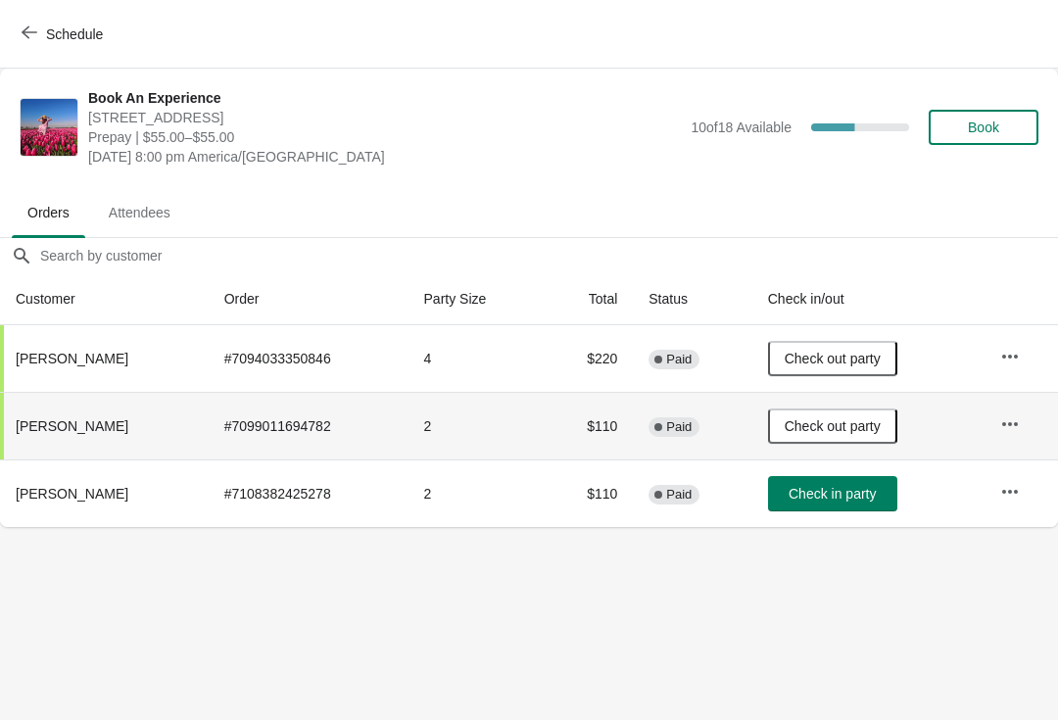
click at [838, 487] on span "Check in party" at bounding box center [831, 494] width 87 height 16
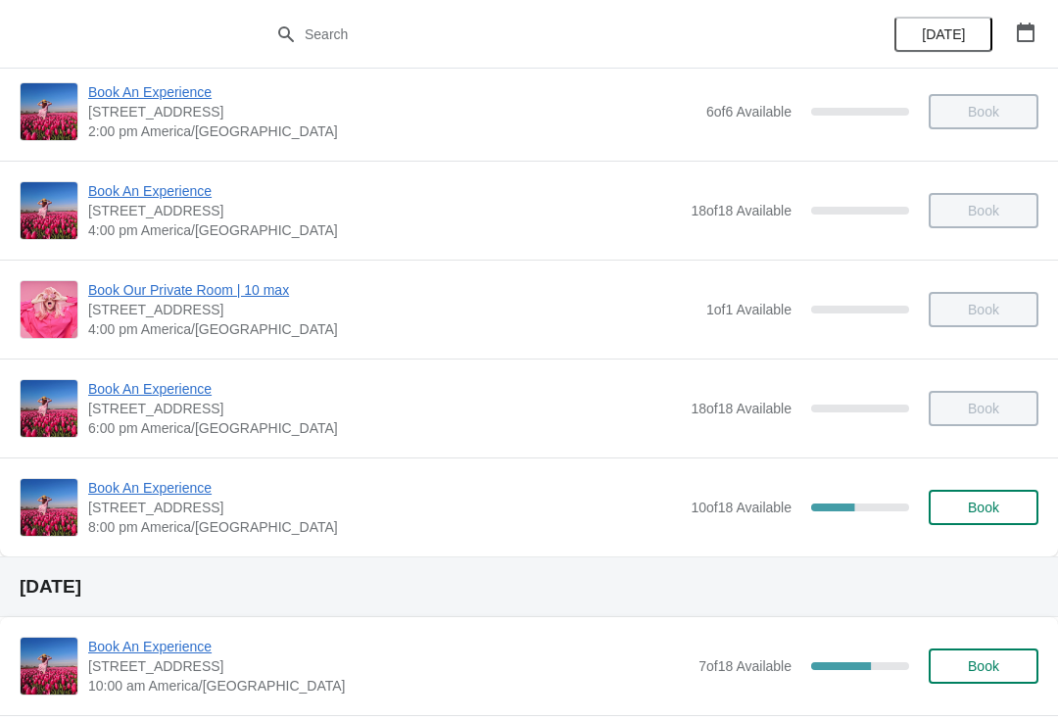
scroll to position [648, 0]
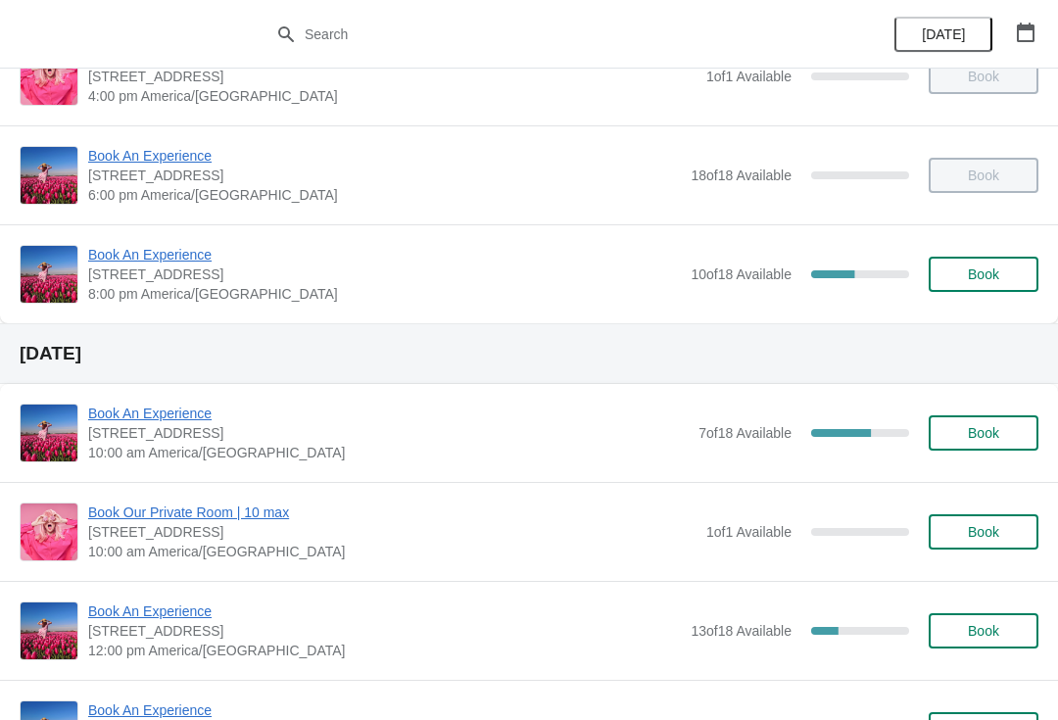
click at [169, 257] on span "Book An Experience" at bounding box center [384, 255] width 592 height 20
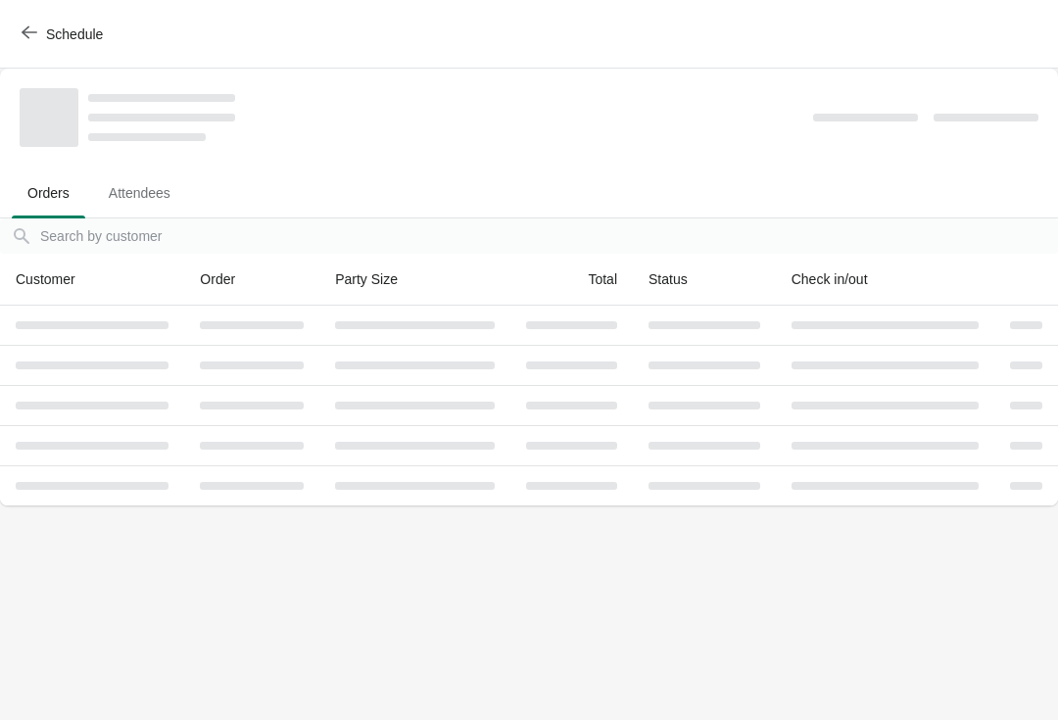
scroll to position [0, 0]
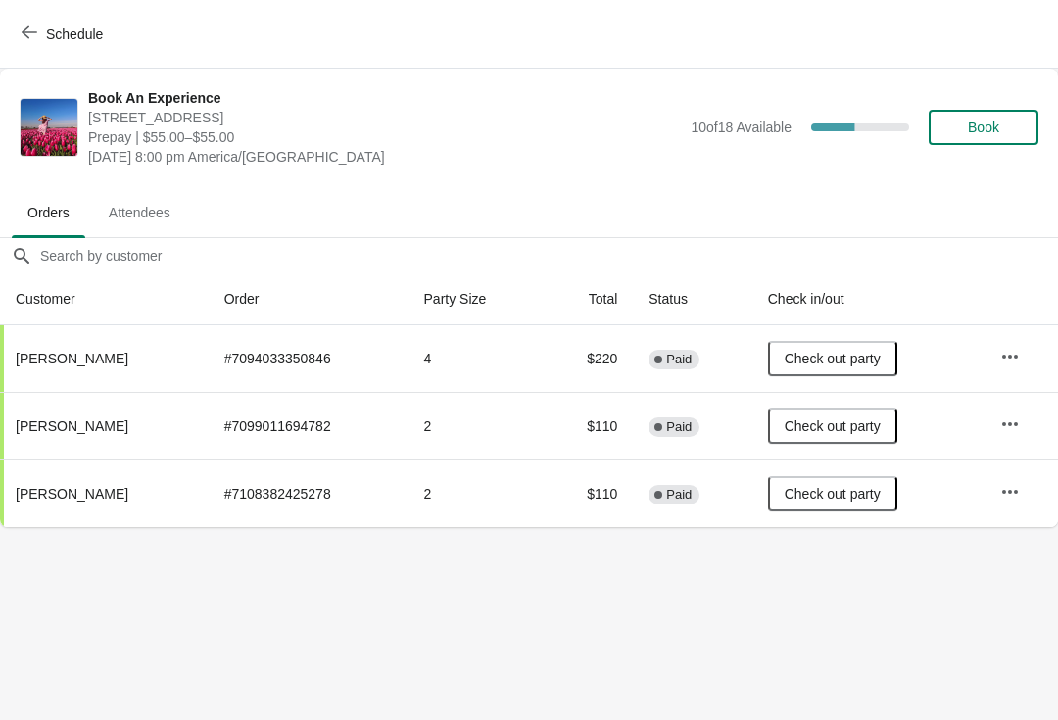
click at [992, 139] on button "Book" at bounding box center [983, 127] width 110 height 35
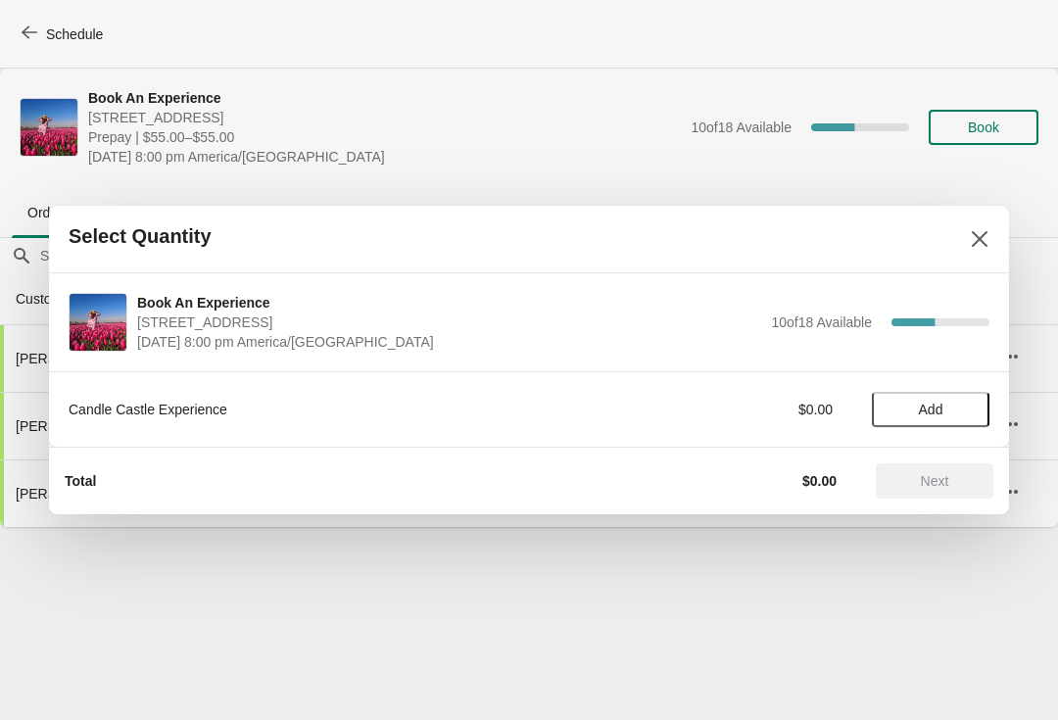
click at [933, 405] on span "Add" at bounding box center [931, 410] width 24 height 16
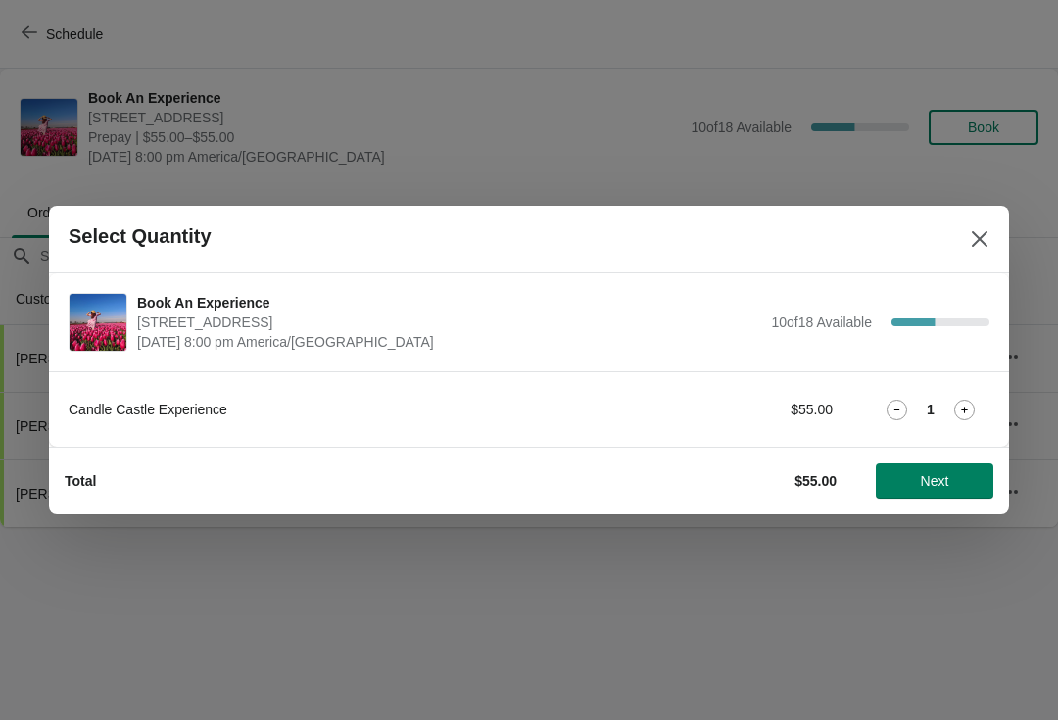
click at [954, 411] on icon at bounding box center [964, 410] width 21 height 21
click at [970, 395] on div "Candle Castle Experience $110.00 2" at bounding box center [529, 409] width 921 height 35
click at [954, 407] on icon at bounding box center [964, 410] width 21 height 21
click at [963, 408] on icon at bounding box center [964, 410] width 21 height 21
click at [964, 412] on icon at bounding box center [964, 410] width 21 height 21
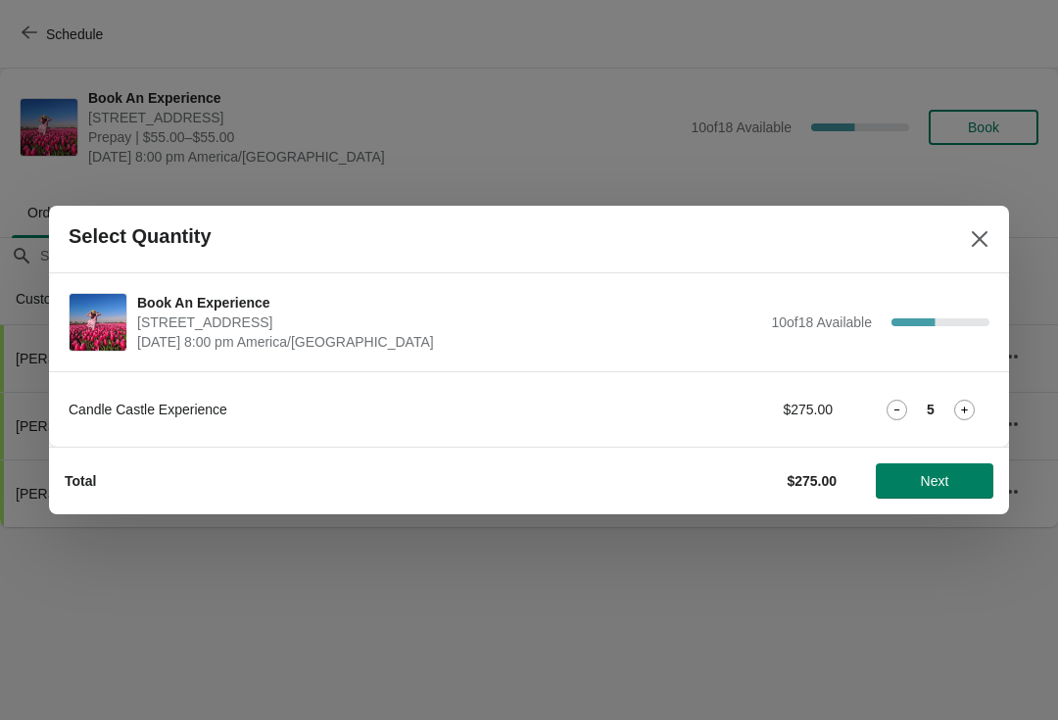
click at [954, 409] on icon at bounding box center [964, 410] width 21 height 21
click at [955, 484] on span "Next" at bounding box center [934, 481] width 86 height 16
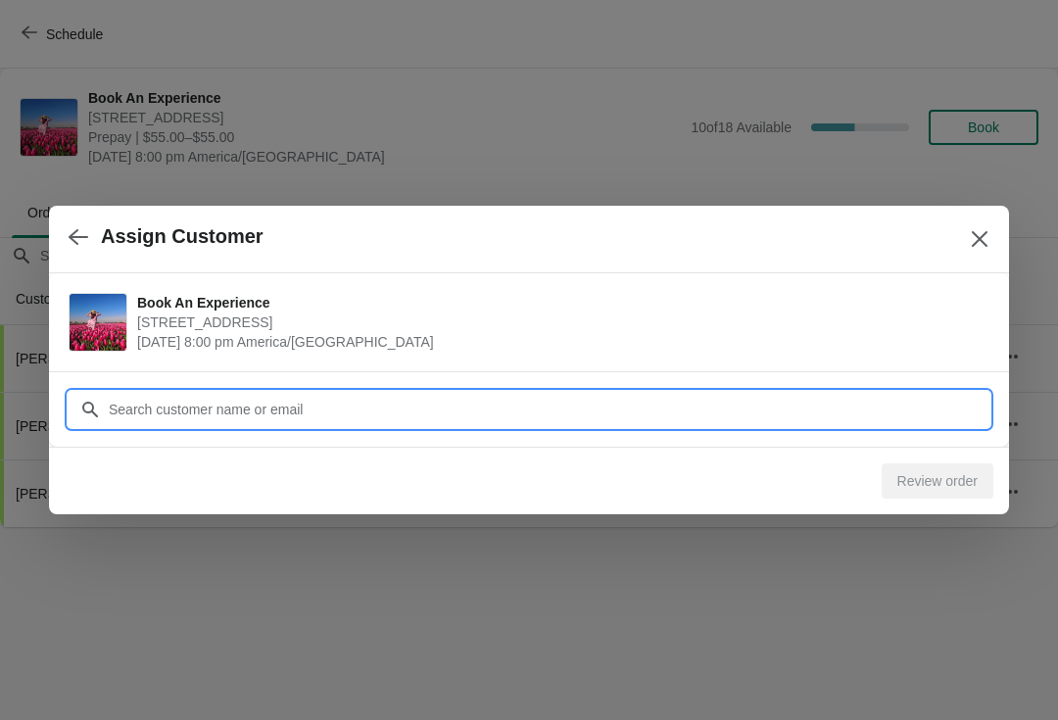
click at [574, 403] on input "Customer" at bounding box center [548, 409] width 881 height 35
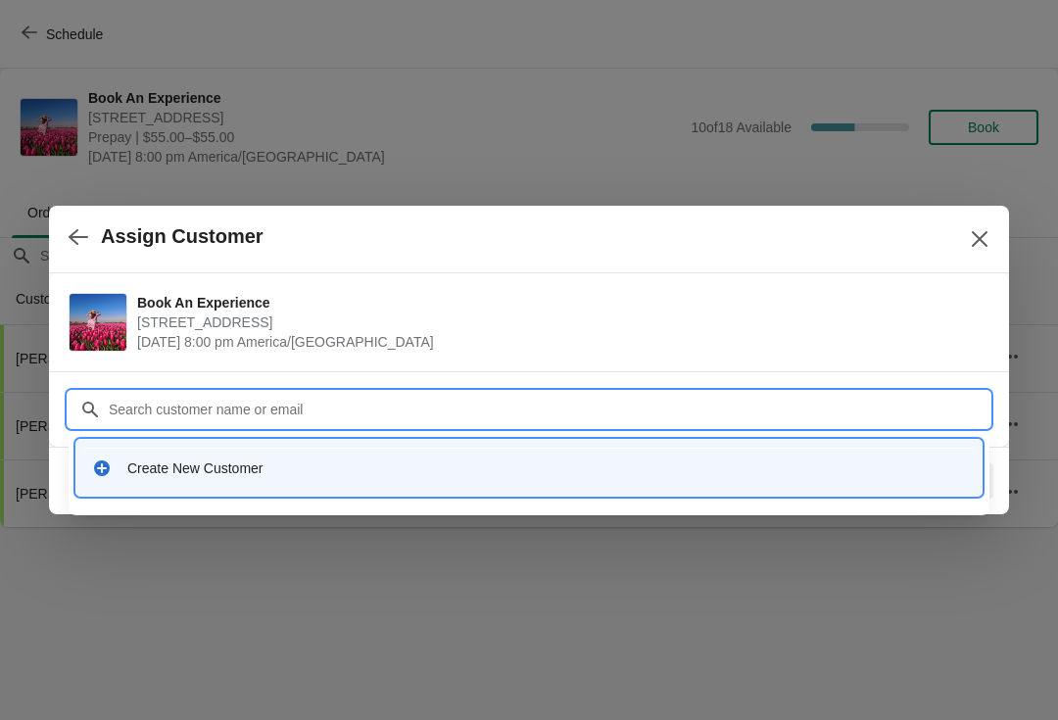
click at [375, 471] on div "Create New Customer" at bounding box center [546, 468] width 838 height 20
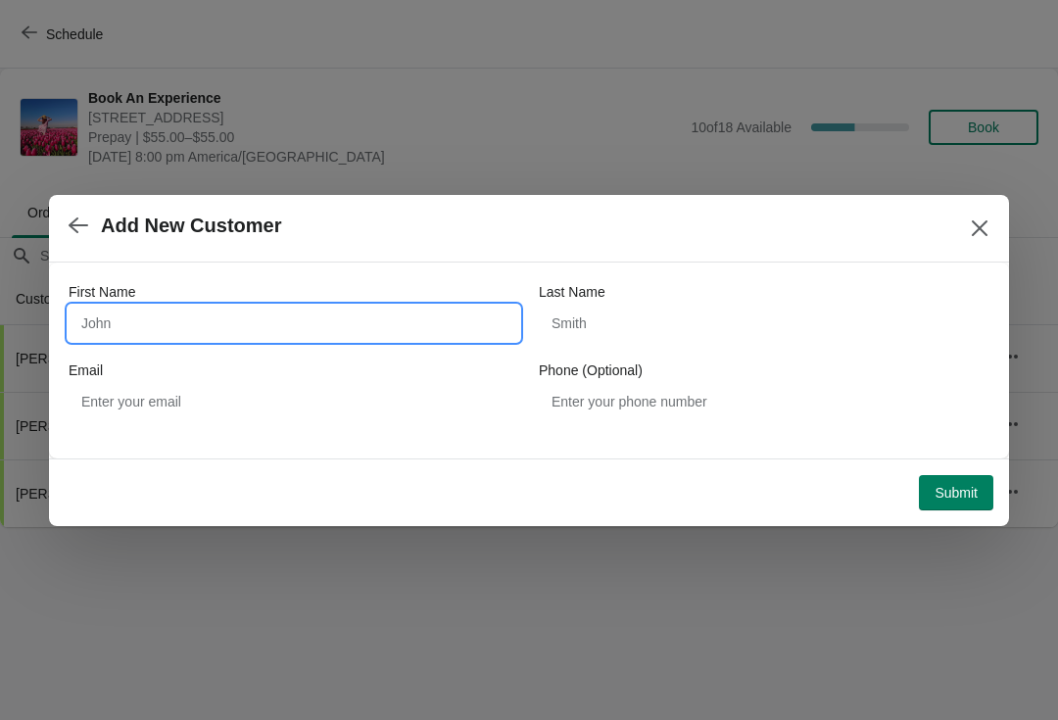
click at [220, 321] on input "First Name" at bounding box center [294, 323] width 450 height 35
type input "Saba"
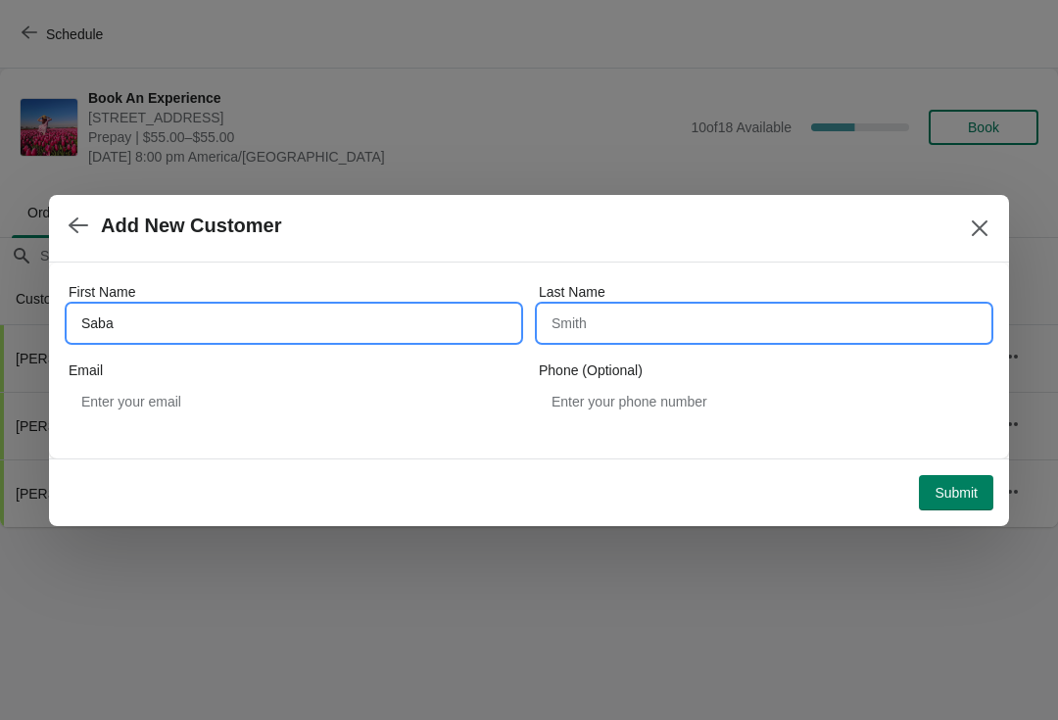
click at [662, 333] on input "Last Name" at bounding box center [764, 323] width 450 height 35
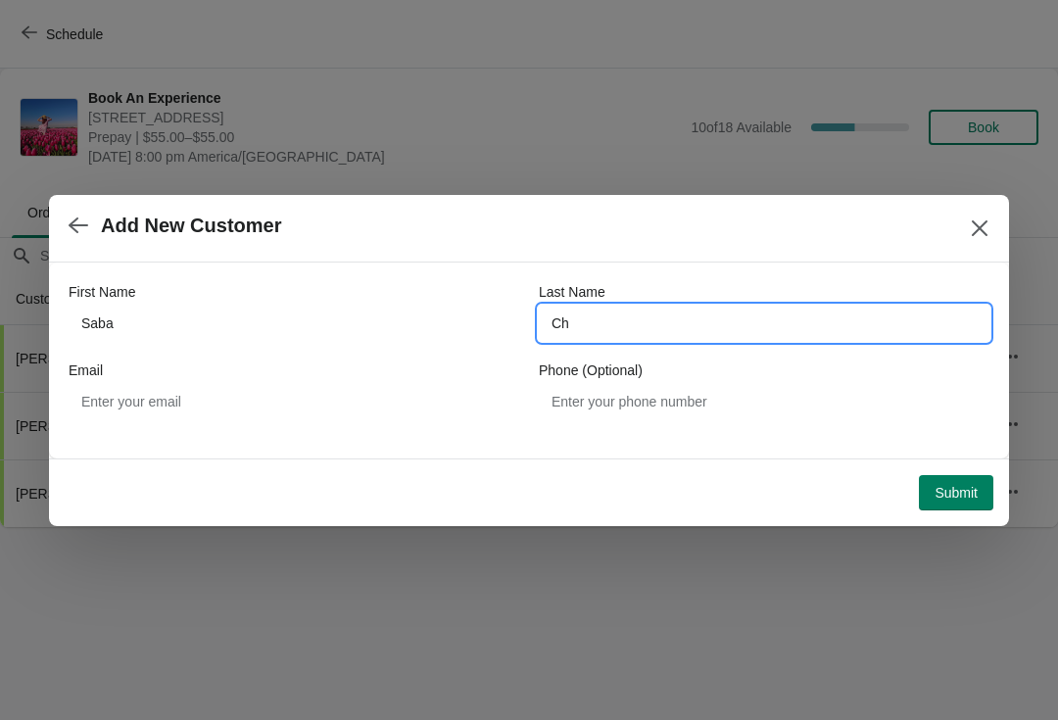
type input "Ch"
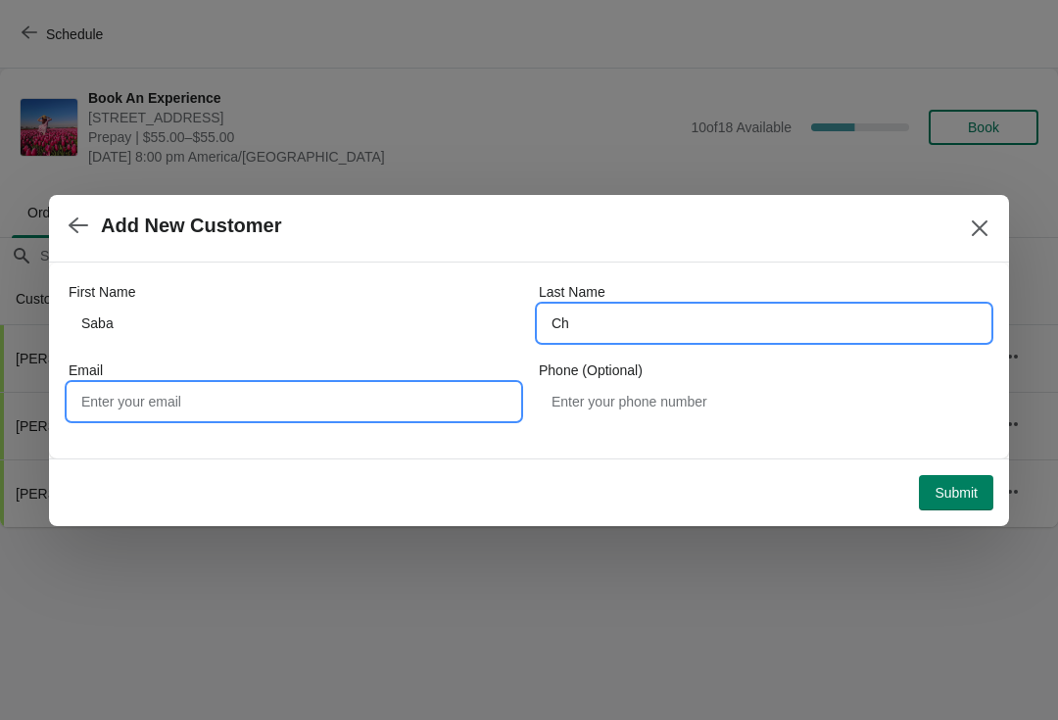
click at [357, 384] on input "Email" at bounding box center [294, 401] width 450 height 35
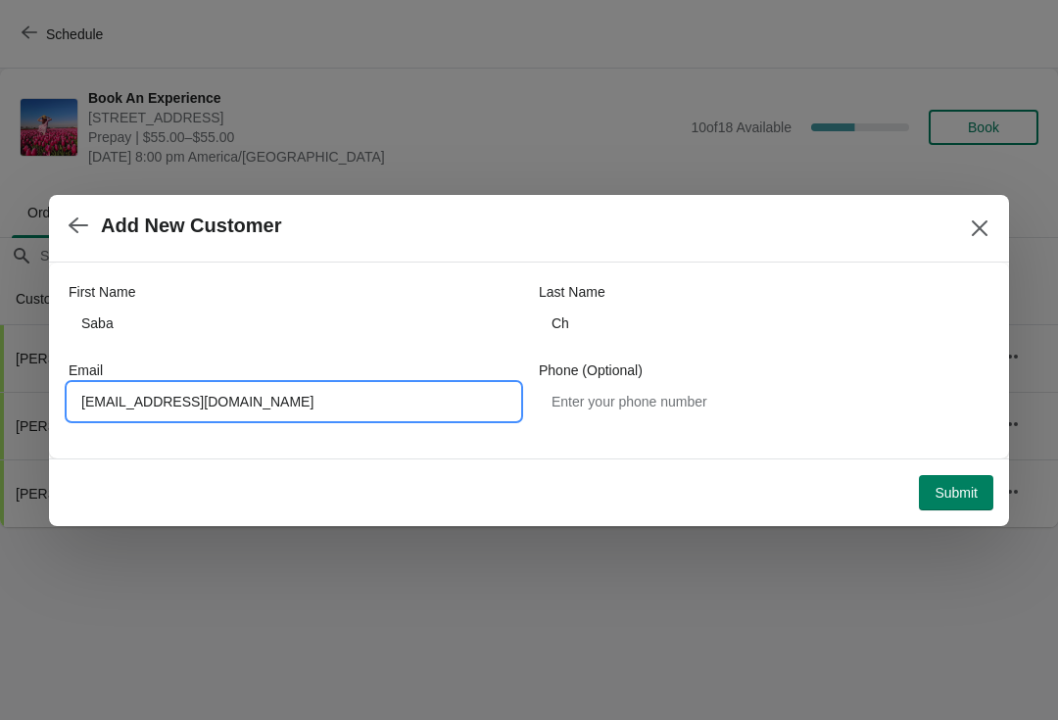
type input "[EMAIL_ADDRESS][DOMAIN_NAME]"
click at [970, 497] on span "Submit" at bounding box center [955, 493] width 43 height 16
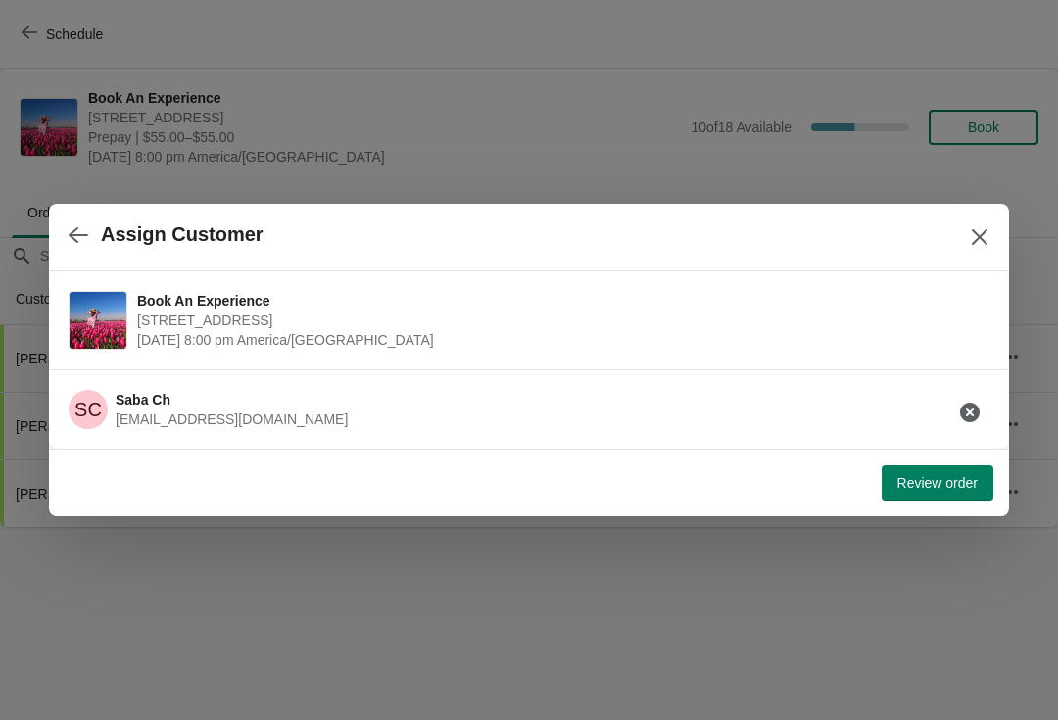
click at [947, 497] on button "Review order" at bounding box center [937, 482] width 112 height 35
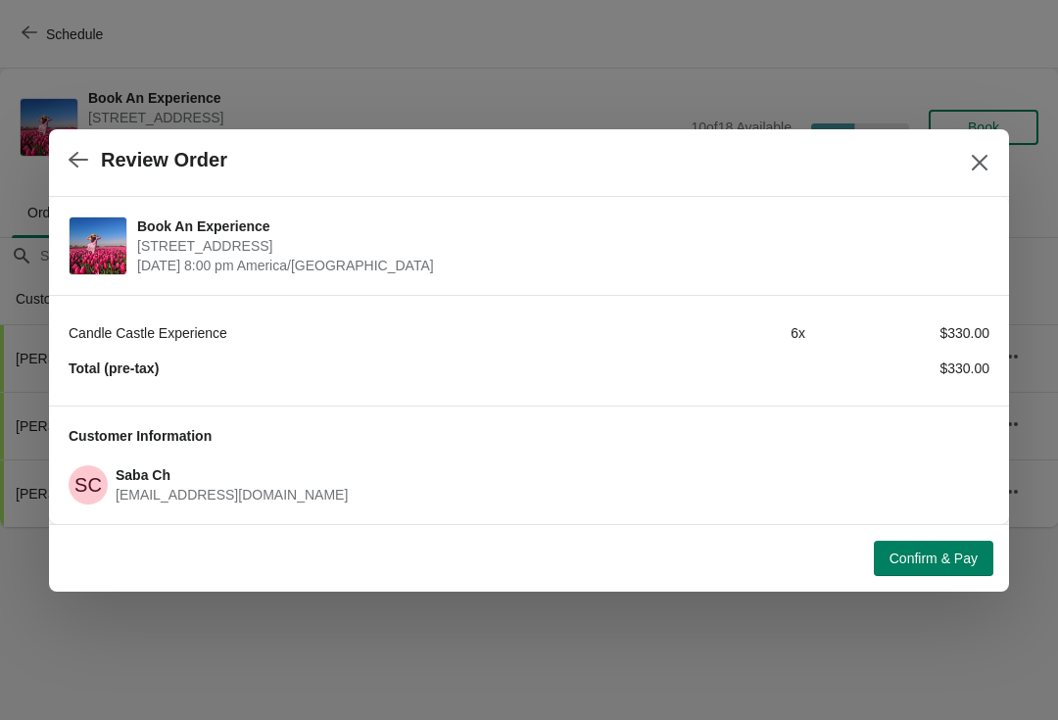
click at [923, 562] on span "Confirm & Pay" at bounding box center [933, 558] width 88 height 16
